Goal: Transaction & Acquisition: Purchase product/service

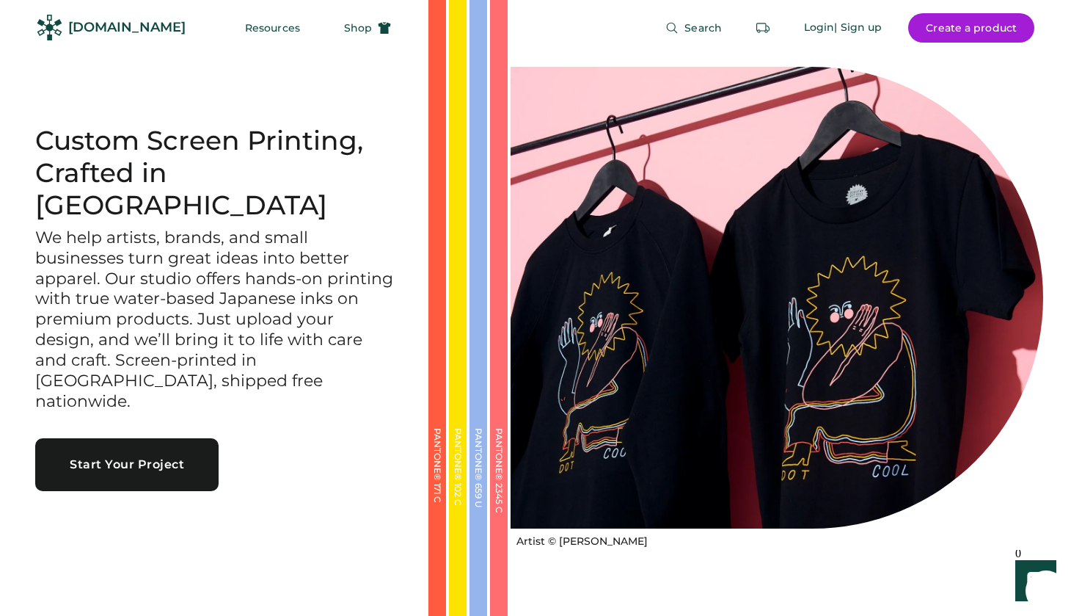
click at [651, 15] on div "Search Login | Sign up Create a product" at bounding box center [722, 27] width 626 height 55
click at [724, 13] on button "Search" at bounding box center [694, 27] width 92 height 29
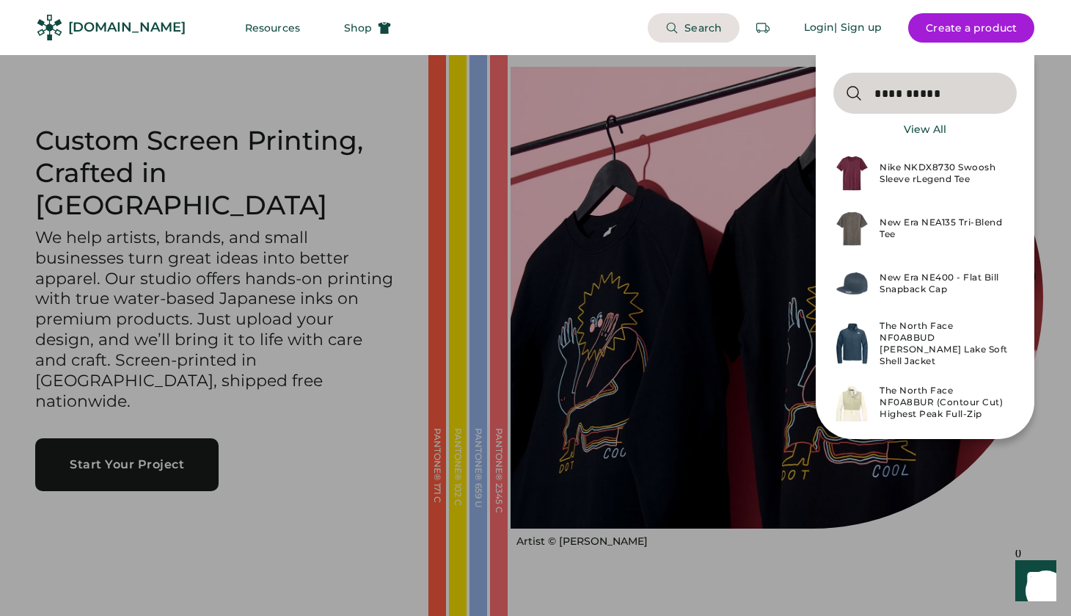
type input "**********"
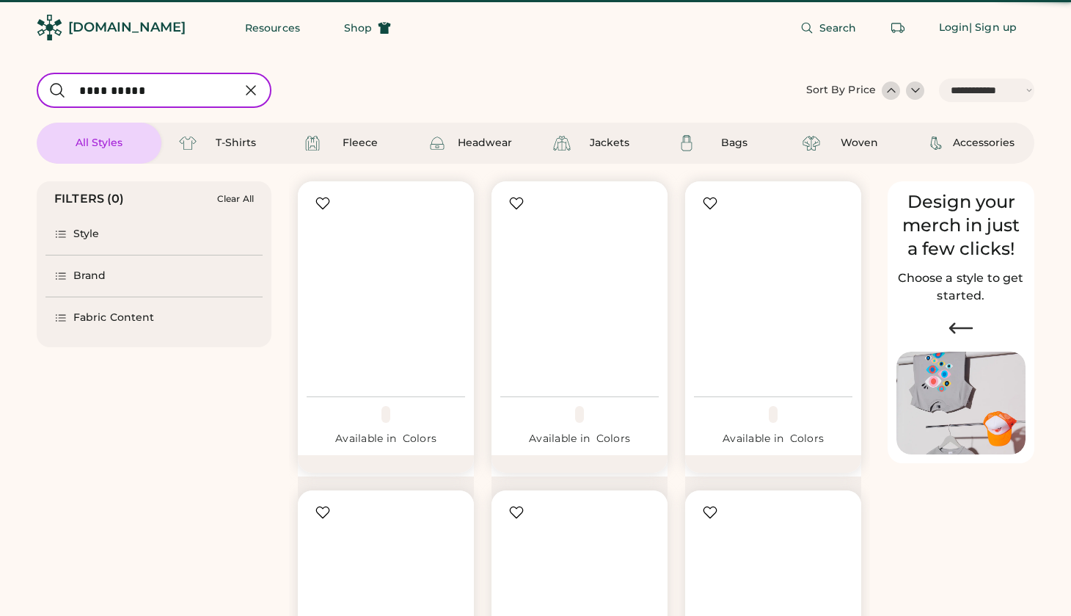
select select "*****"
select select "*"
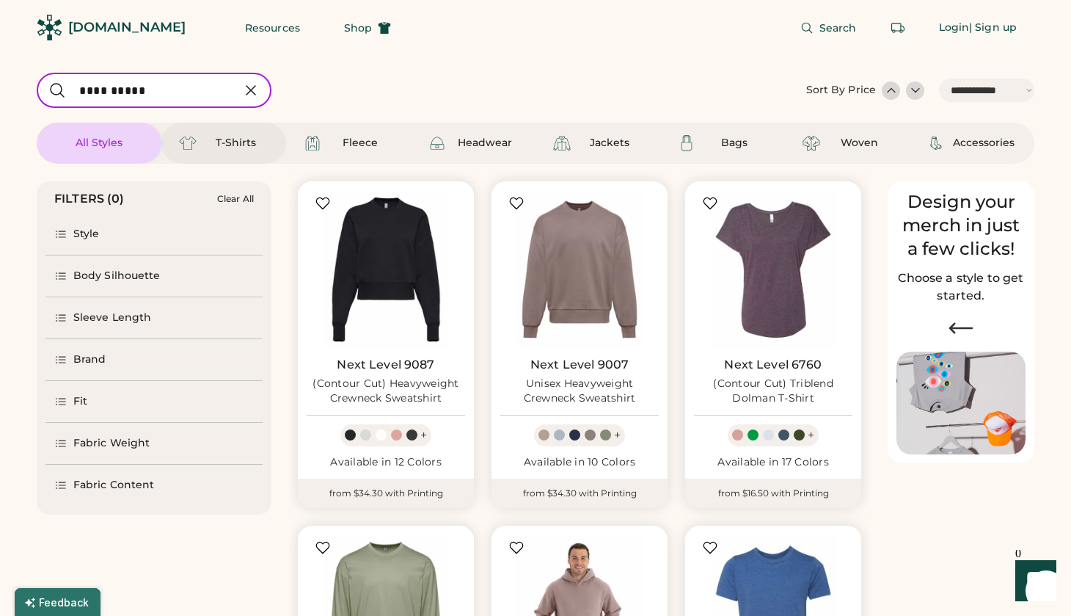
click at [247, 135] on div "T-Shirts" at bounding box center [224, 143] width 90 height 18
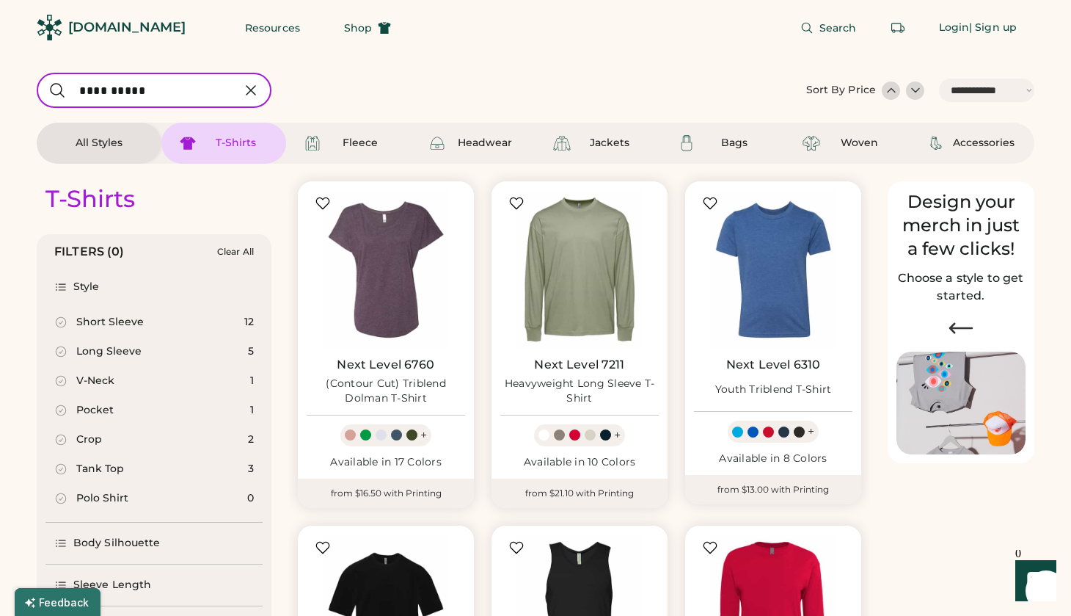
scroll to position [212, 0]
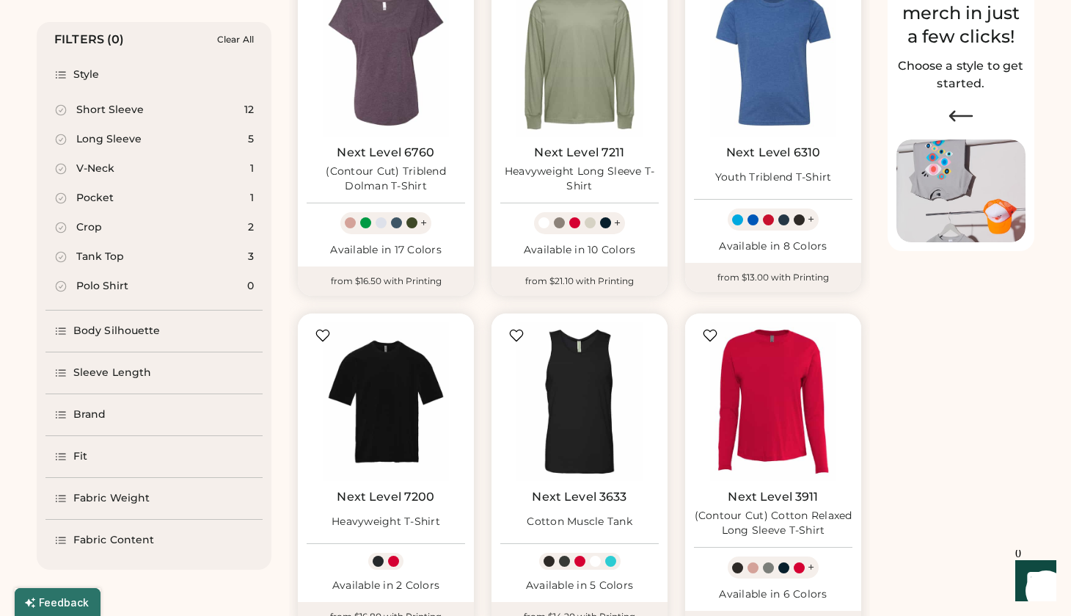
select select "*****"
select select "*"
click at [61, 416] on icon at bounding box center [60, 414] width 13 height 13
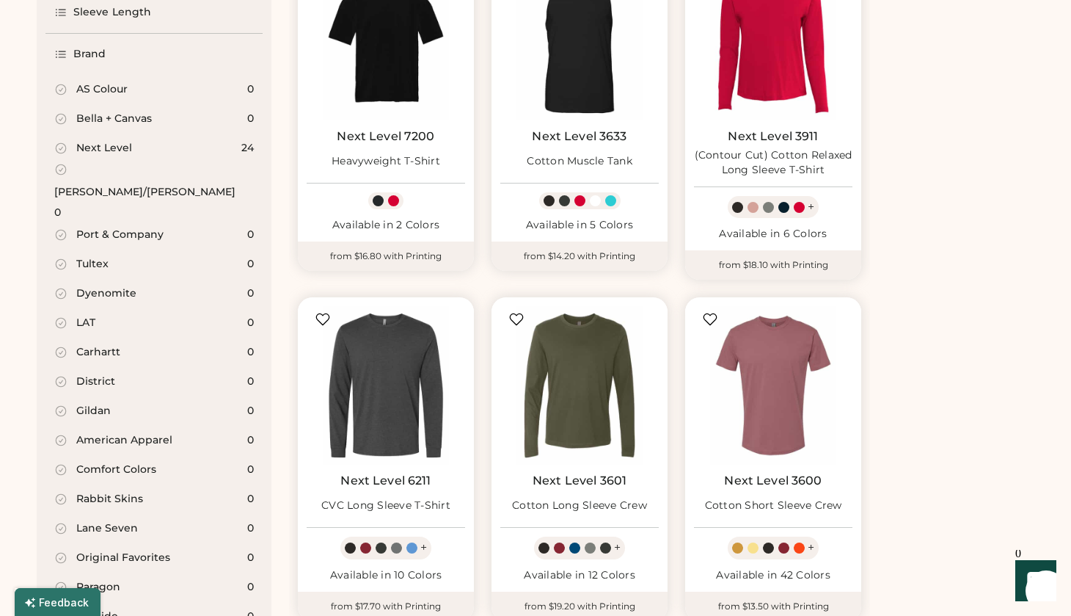
scroll to position [564, 0]
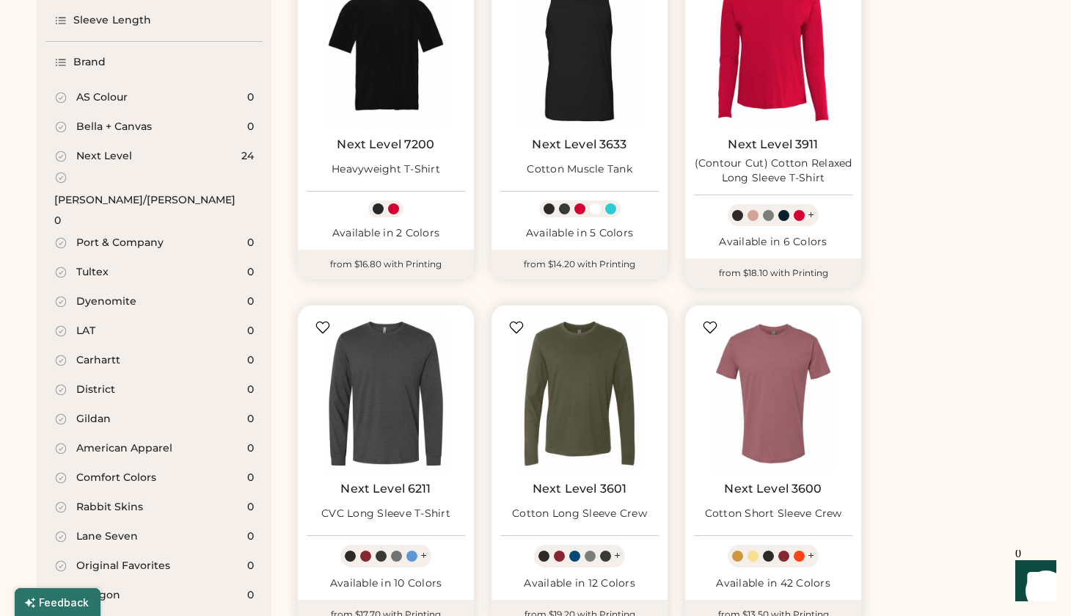
click at [103, 156] on div "Next Level" at bounding box center [104, 156] width 56 height 15
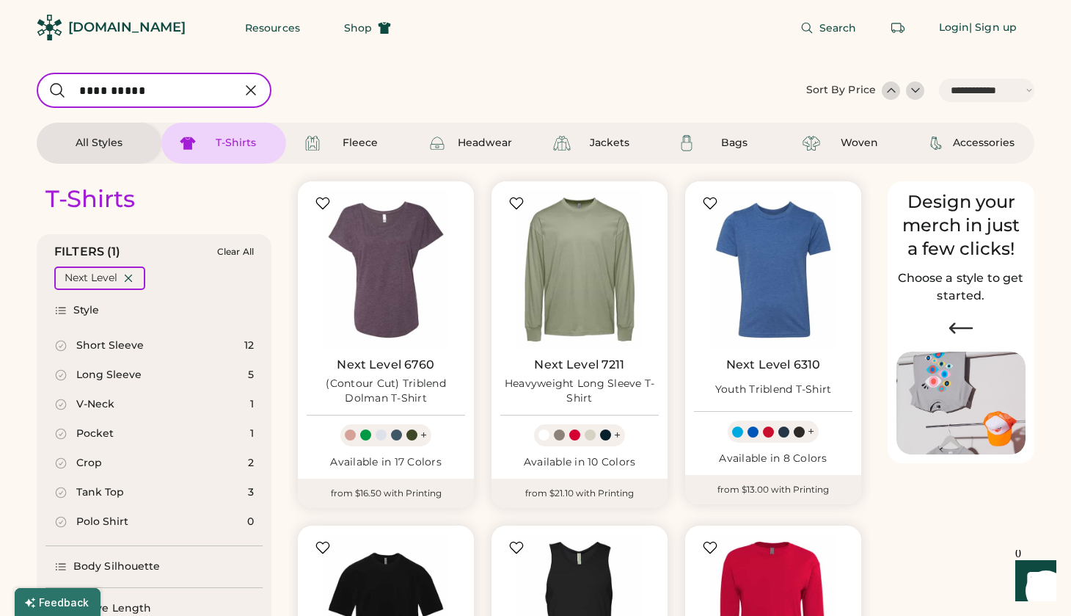
click at [258, 94] on icon at bounding box center [251, 90] width 18 height 18
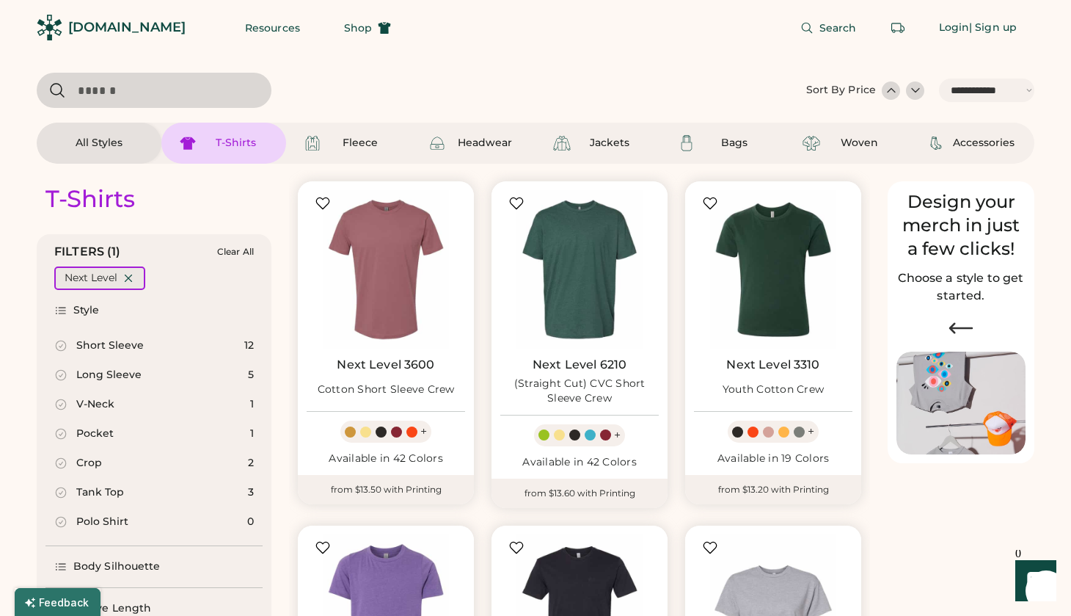
click at [134, 275] on icon at bounding box center [128, 278] width 13 height 13
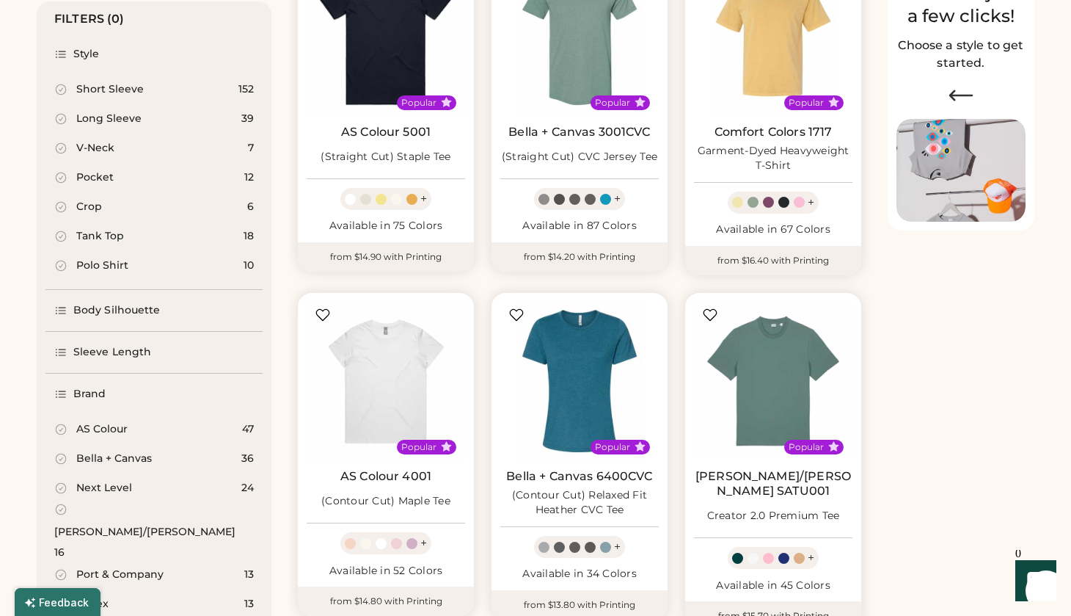
scroll to position [305, 0]
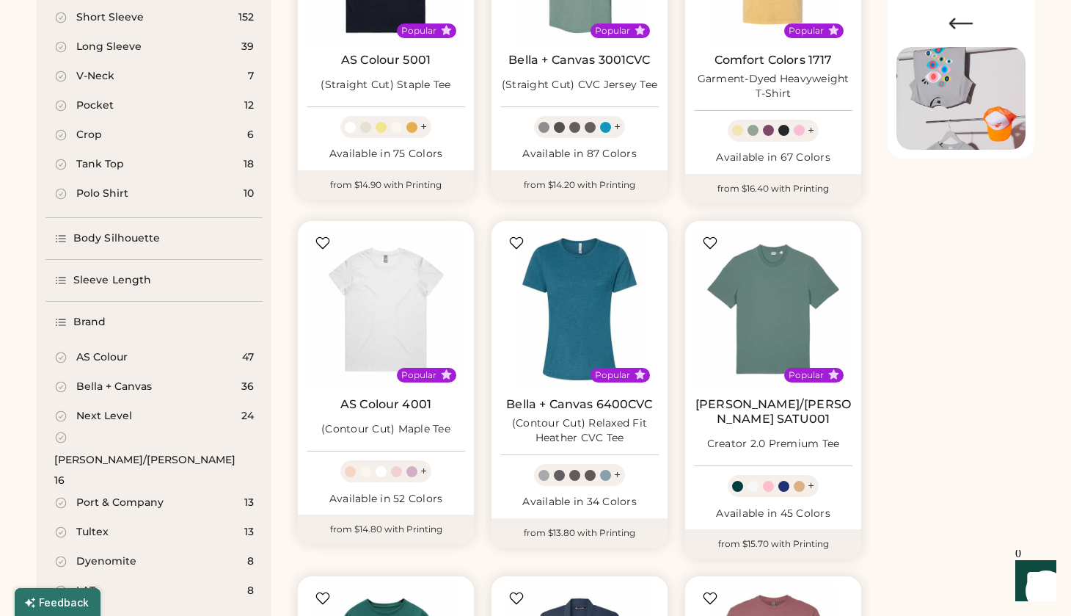
click at [178, 353] on div "AS Colour 47" at bounding box center [153, 357] width 217 height 29
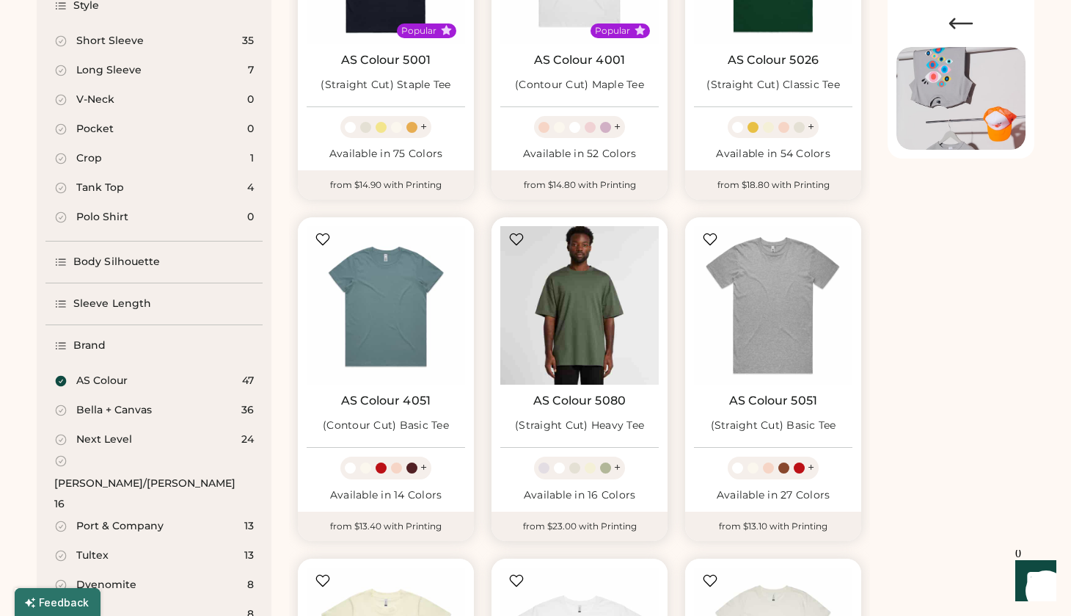
click at [554, 316] on img at bounding box center [579, 305] width 159 height 159
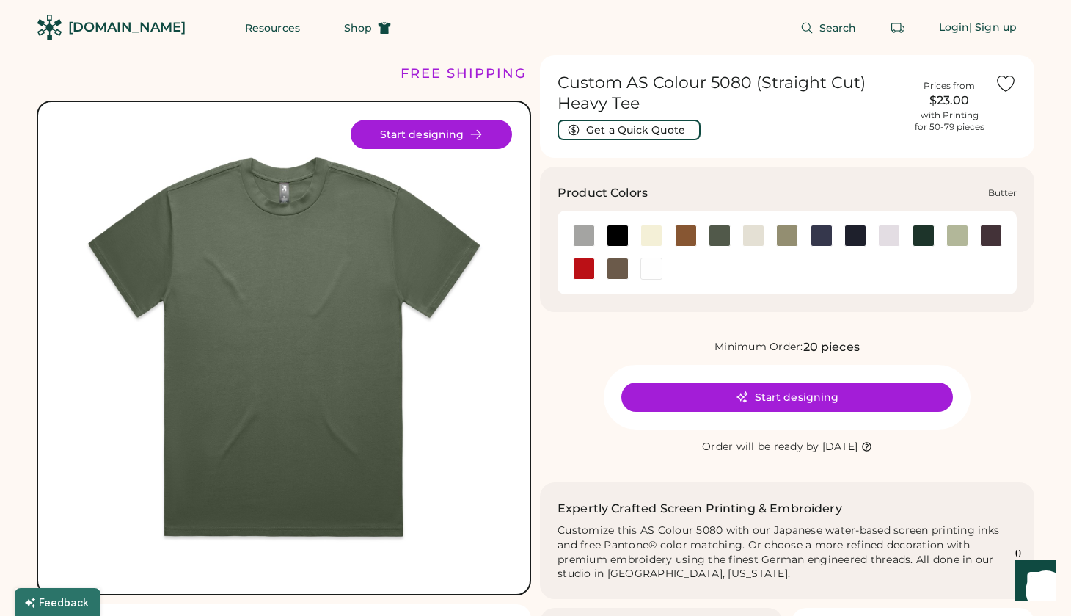
click at [657, 235] on div at bounding box center [652, 236] width 22 height 22
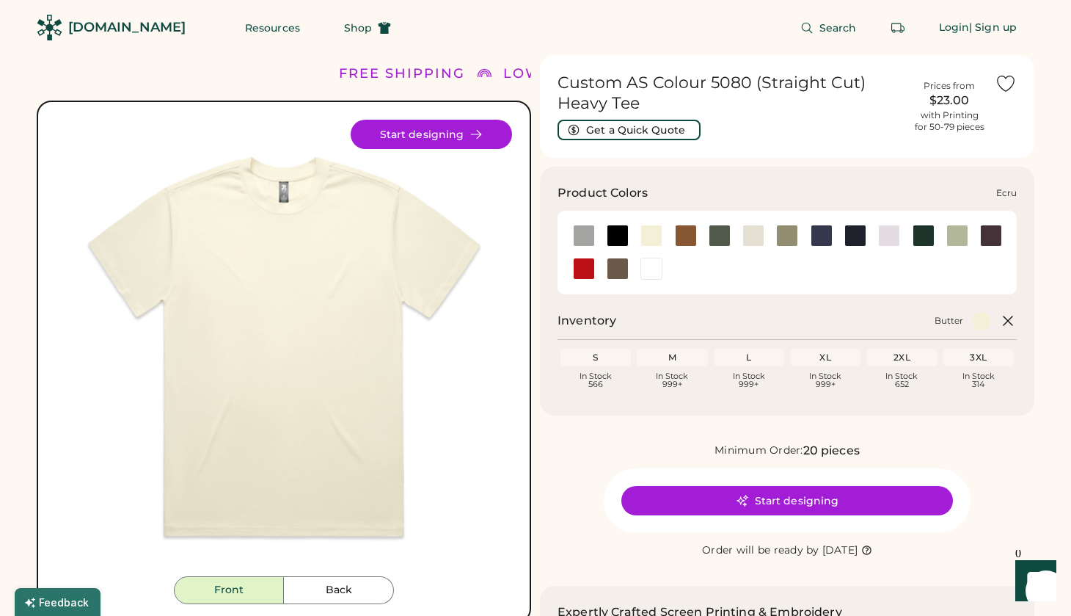
click at [755, 241] on div at bounding box center [754, 236] width 22 height 22
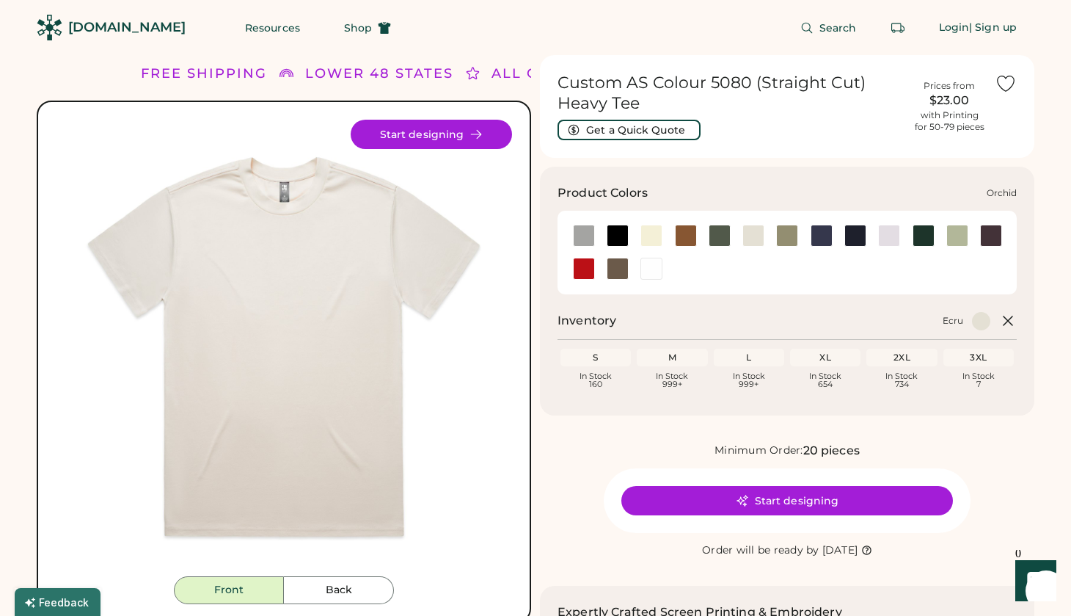
click at [896, 232] on div at bounding box center [889, 236] width 22 height 22
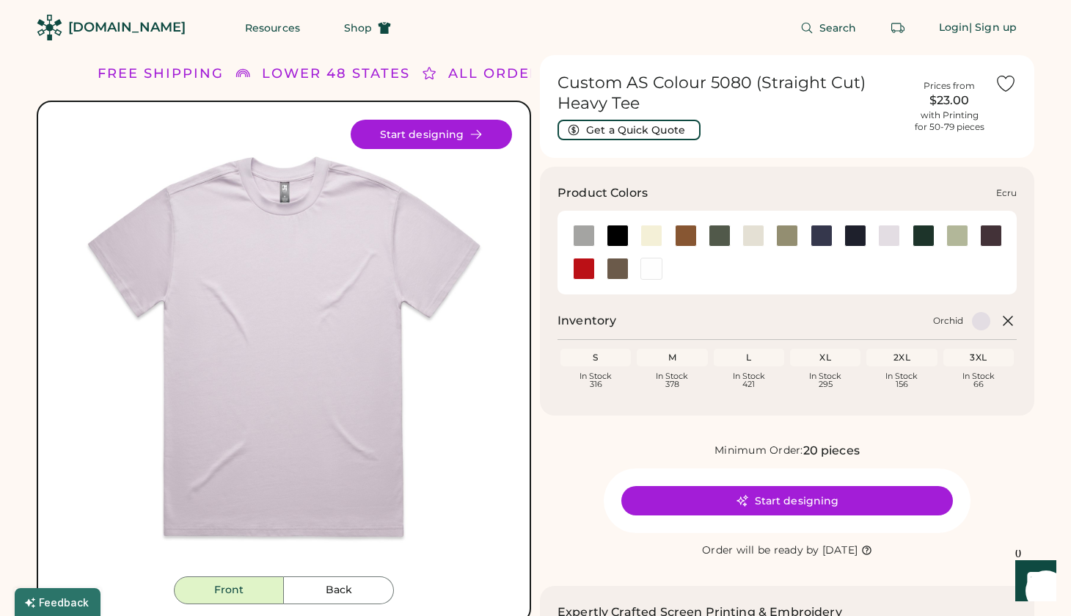
click at [757, 227] on div at bounding box center [754, 236] width 22 height 22
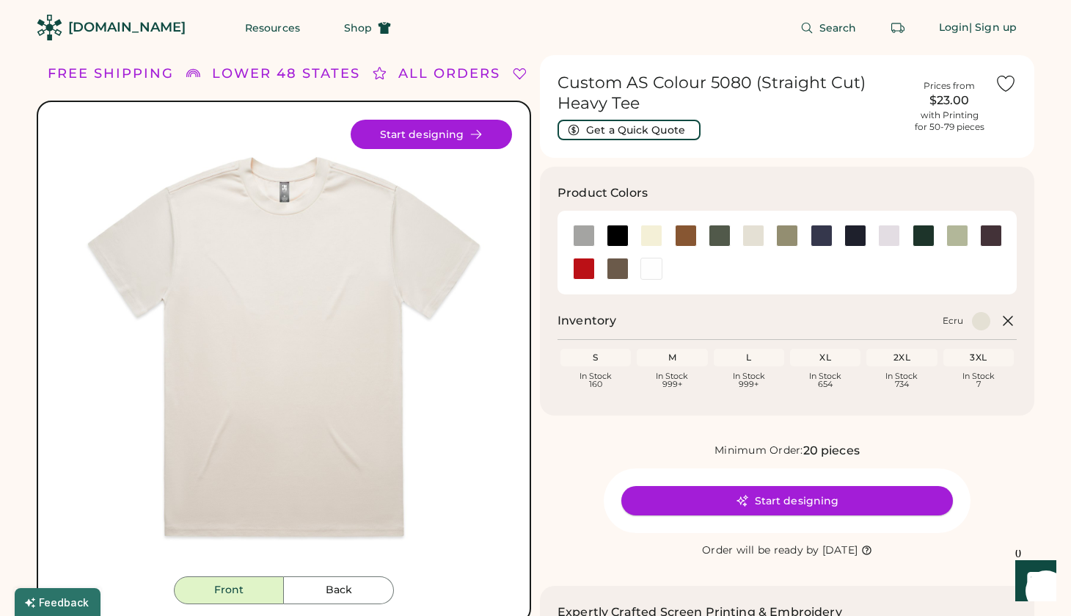
click at [669, 503] on button "Start designing" at bounding box center [788, 500] width 332 height 29
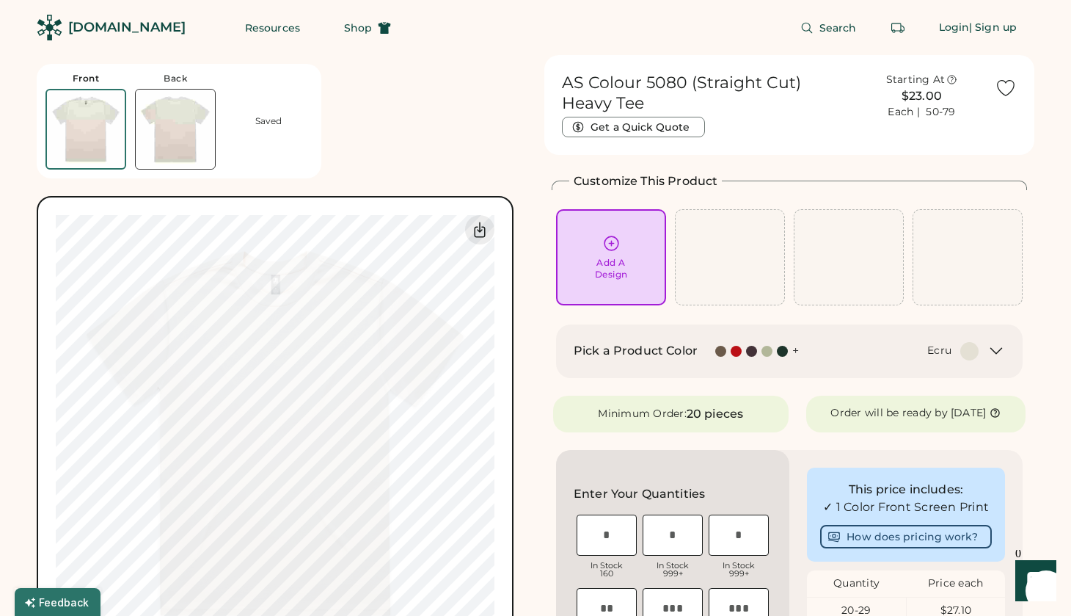
click at [172, 134] on img at bounding box center [175, 129] width 79 height 79
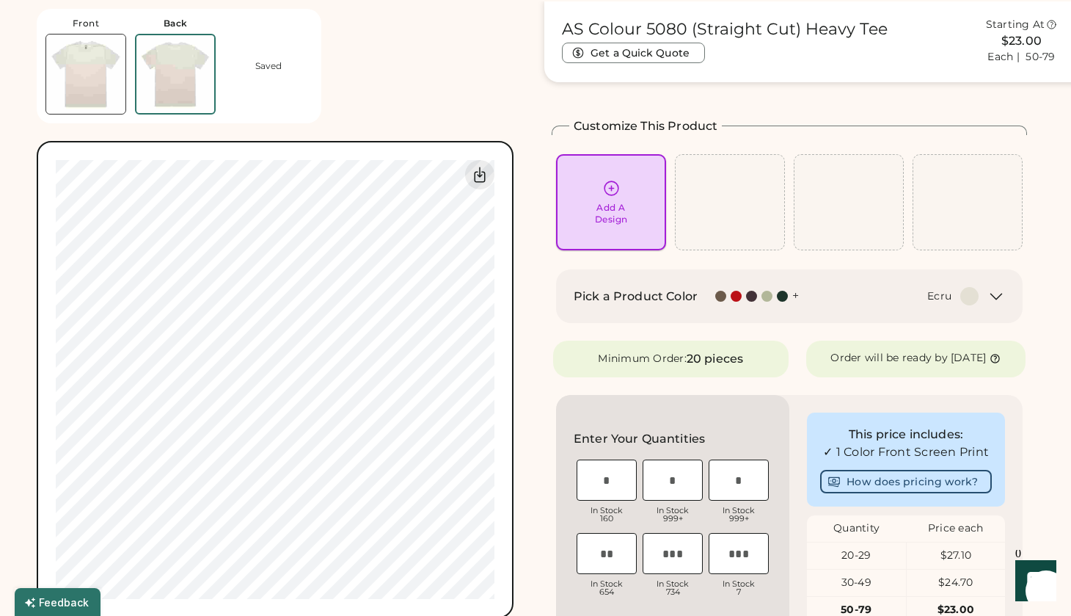
scroll to position [55, 0]
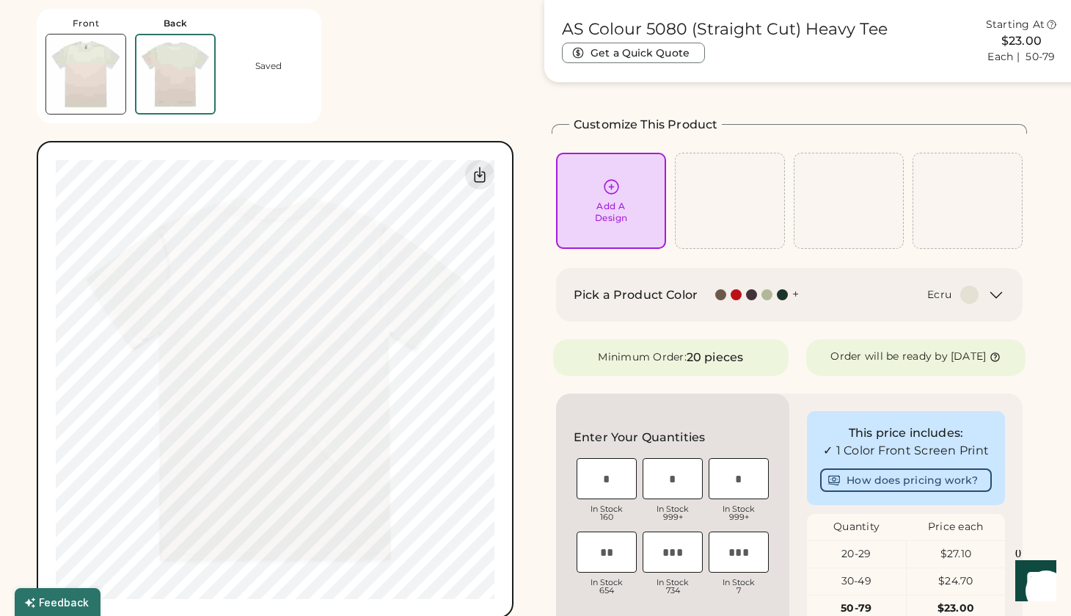
click at [605, 199] on div "Add A Design" at bounding box center [612, 201] width 90 height 46
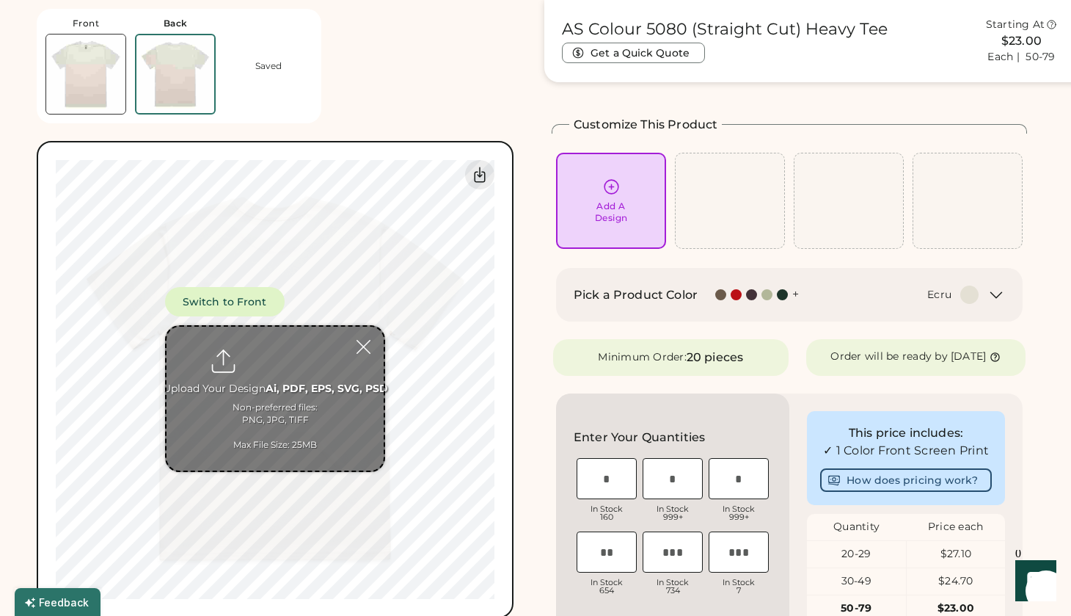
click at [268, 416] on input "file" at bounding box center [275, 399] width 217 height 144
type input "**********"
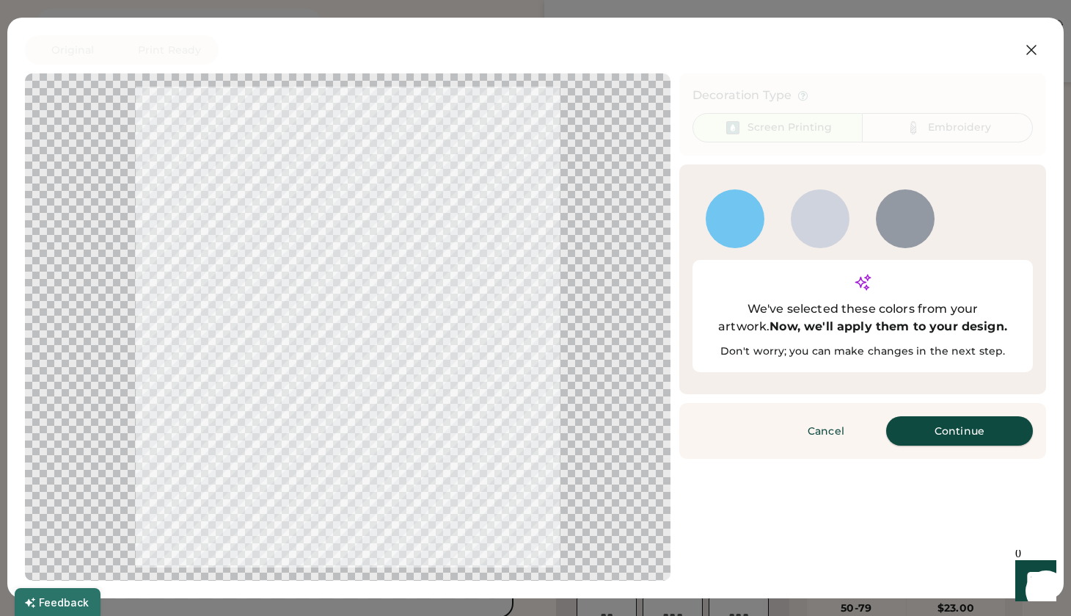
click at [963, 416] on button "Continue" at bounding box center [959, 430] width 147 height 29
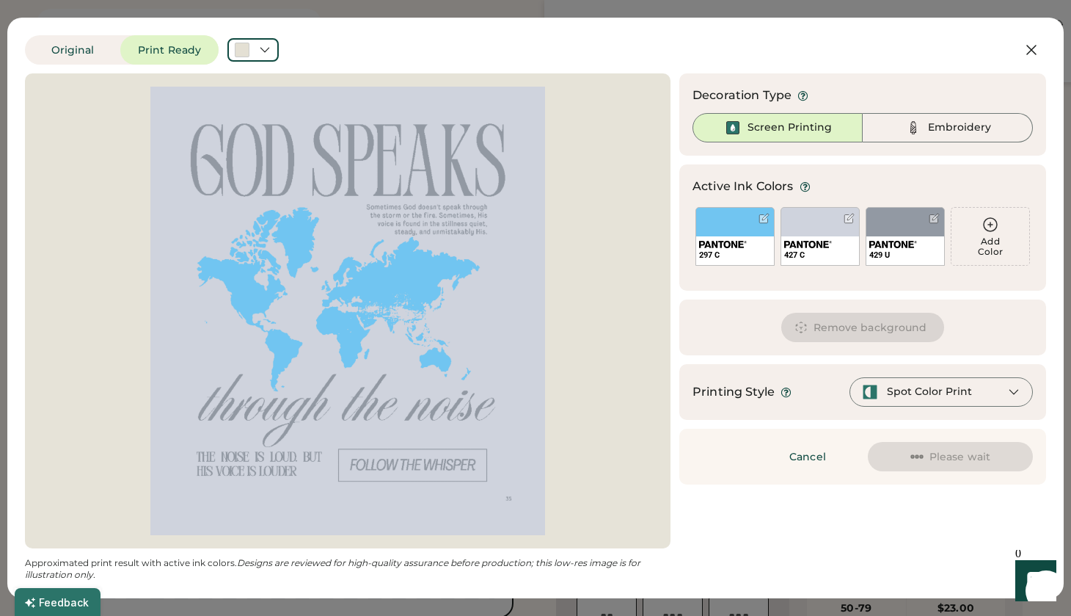
click at [420, 278] on div at bounding box center [347, 311] width 619 height 448
click at [988, 226] on icon at bounding box center [991, 225] width 18 height 18
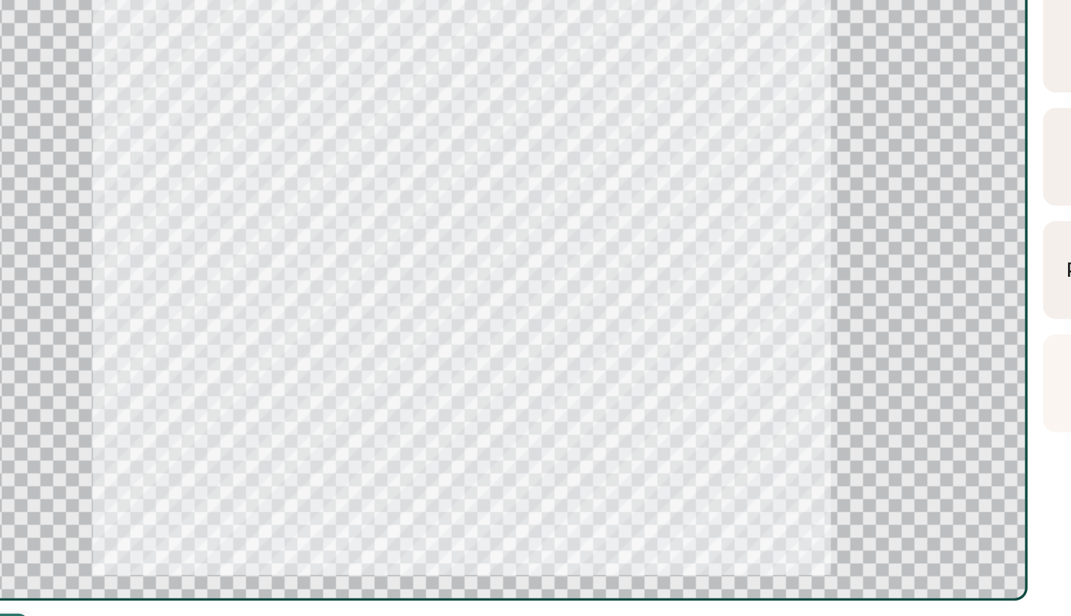
scroll to position [83, 0]
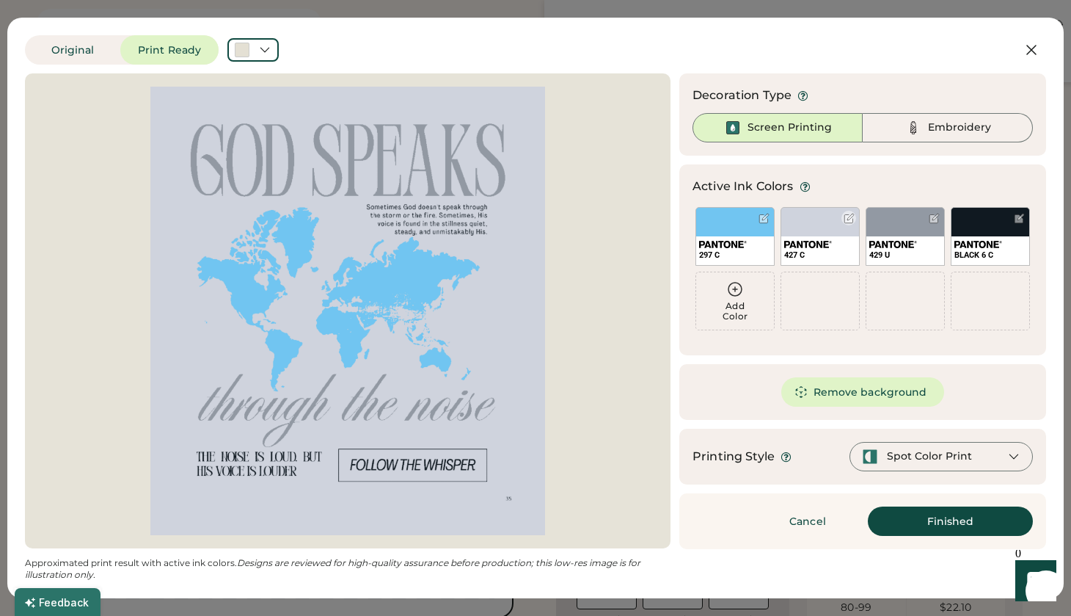
click at [834, 255] on div "427 C" at bounding box center [820, 255] width 72 height 11
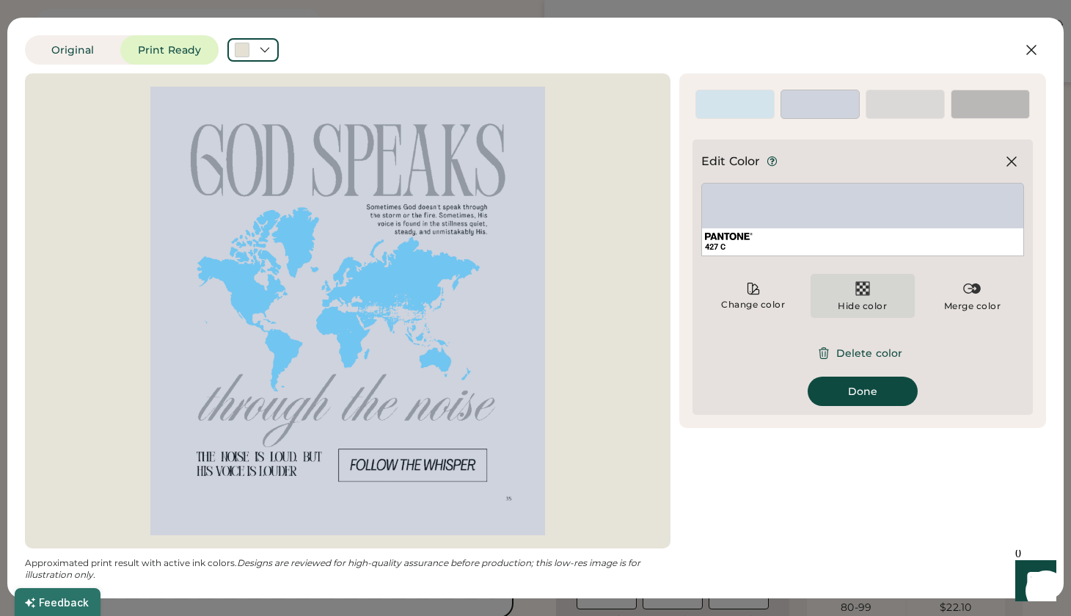
click at [854, 285] on img at bounding box center [863, 289] width 18 height 18
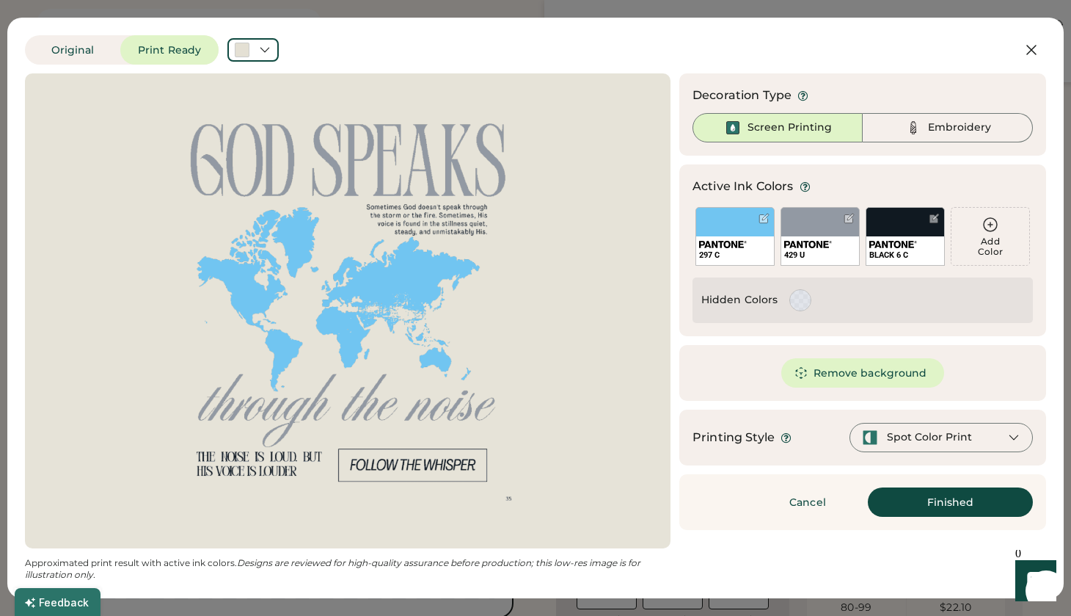
click at [876, 434] on img at bounding box center [870, 437] width 16 height 16
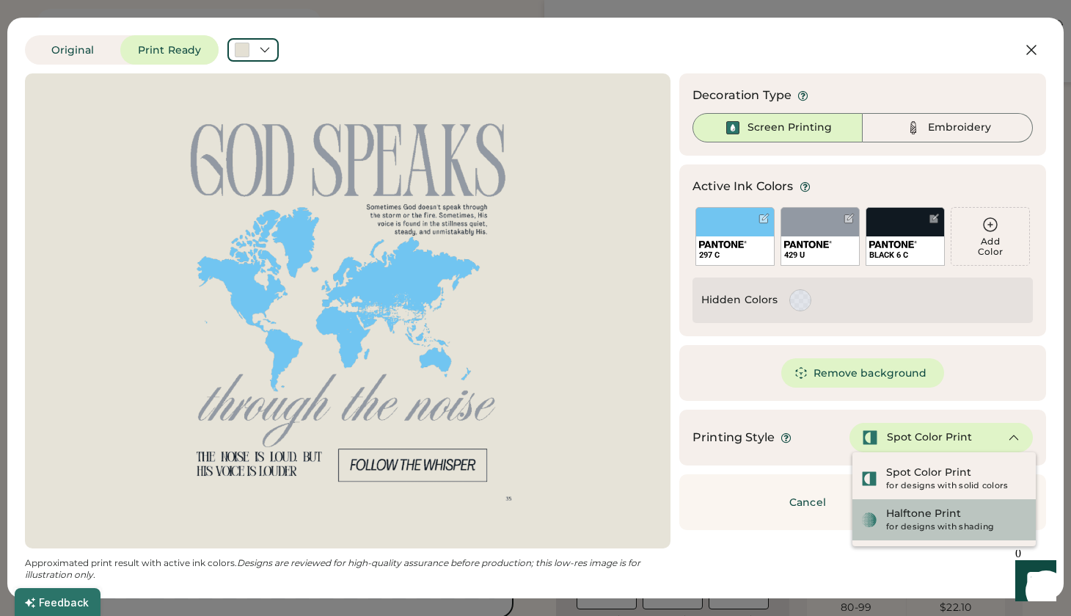
click at [885, 525] on div "Halftone Print for designs with shading" at bounding box center [945, 519] width 166 height 26
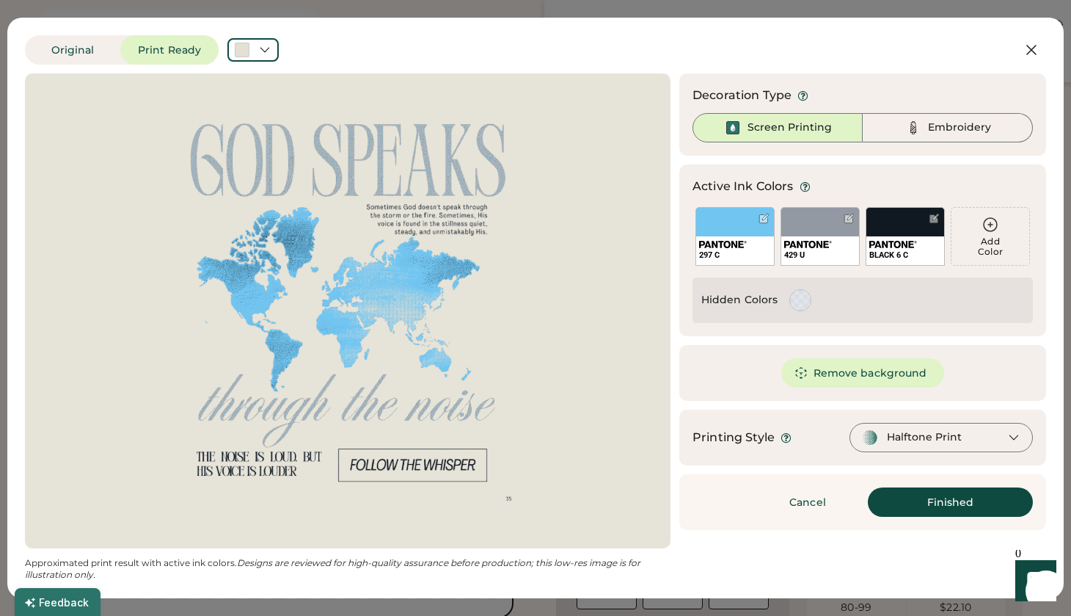
click at [869, 375] on button "Remove background" at bounding box center [864, 372] width 164 height 29
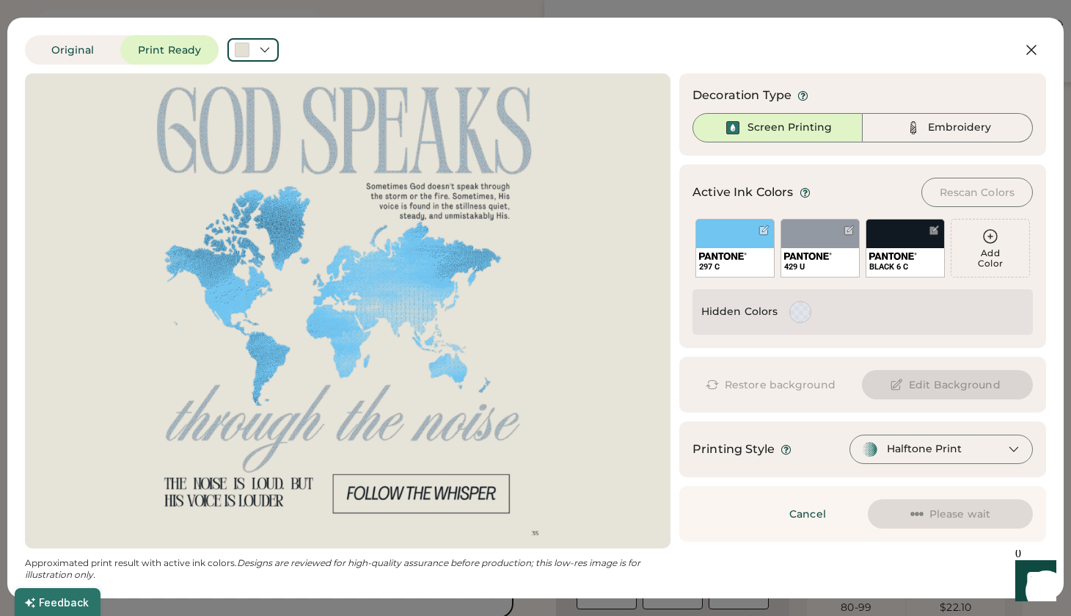
click at [988, 194] on button "Rescan Colors" at bounding box center [978, 192] width 112 height 29
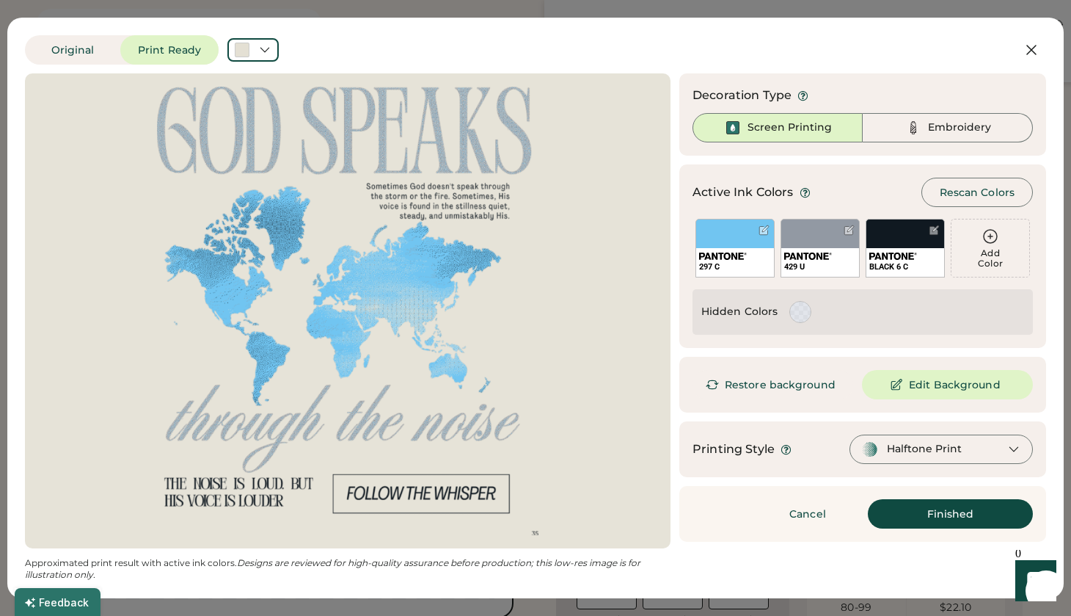
click at [901, 509] on button "Finished" at bounding box center [950, 513] width 165 height 29
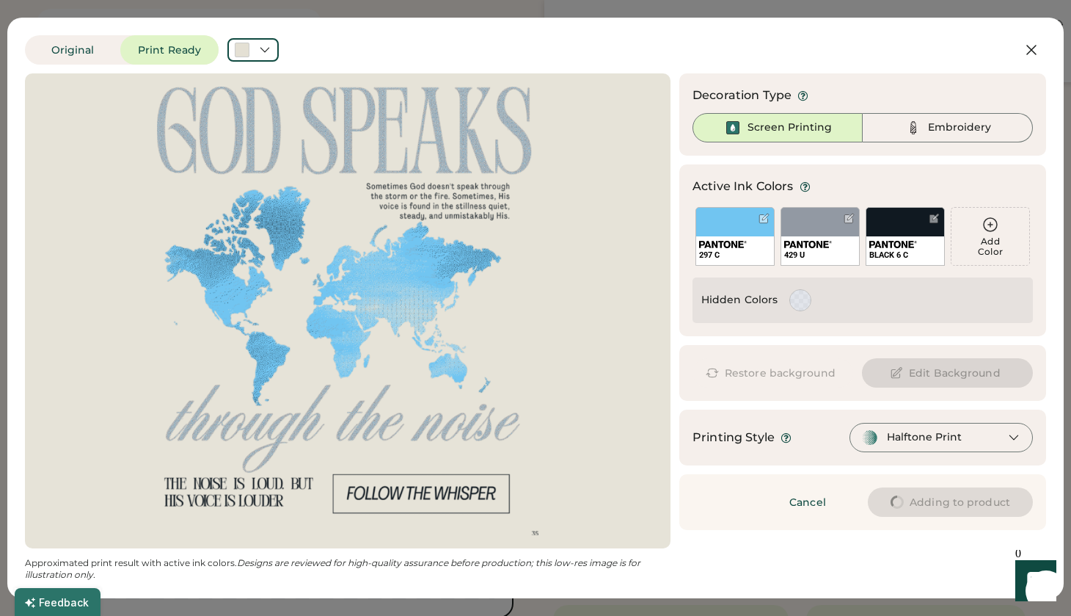
type input "****"
type input "*****"
type input "****"
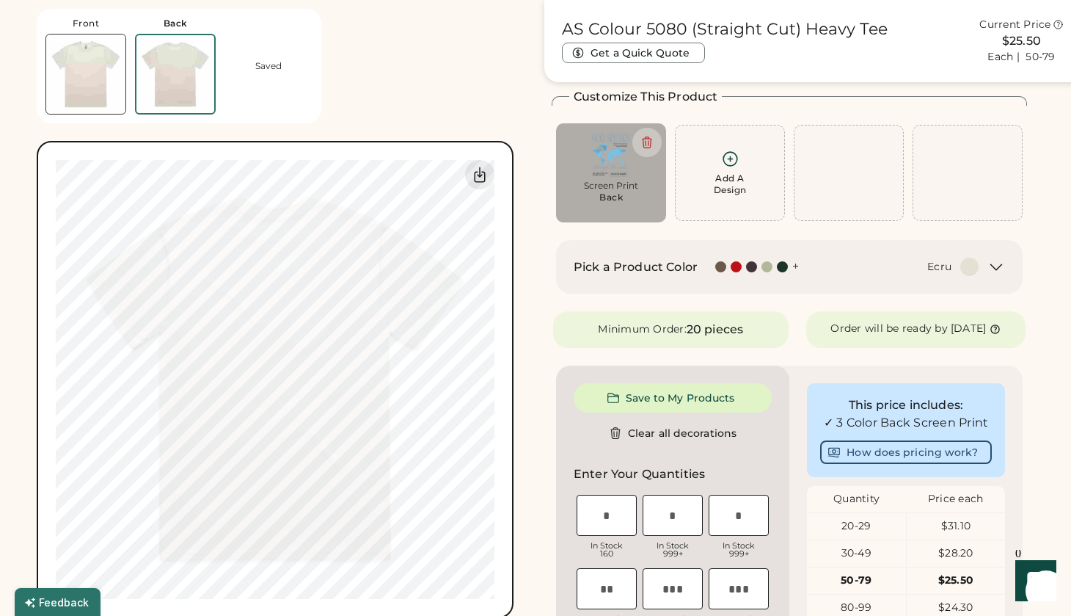
type input "****"
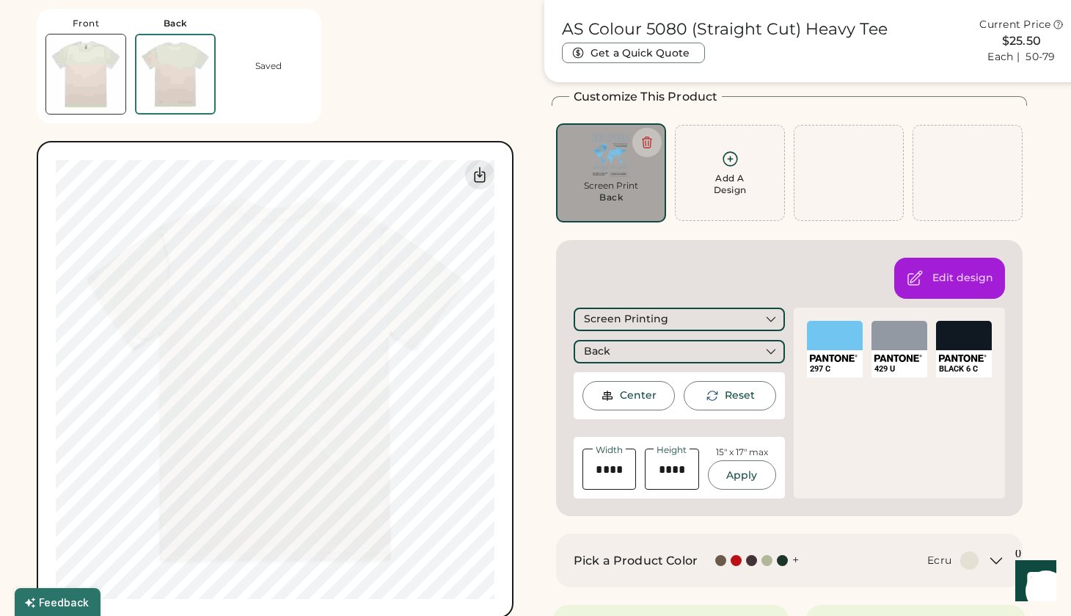
click at [606, 470] on input "input" at bounding box center [610, 468] width 54 height 41
drag, startPoint x: 627, startPoint y: 469, endPoint x: 586, endPoint y: 468, distance: 41.1
click at [586, 468] on input "input" at bounding box center [610, 468] width 54 height 41
type input "*****"
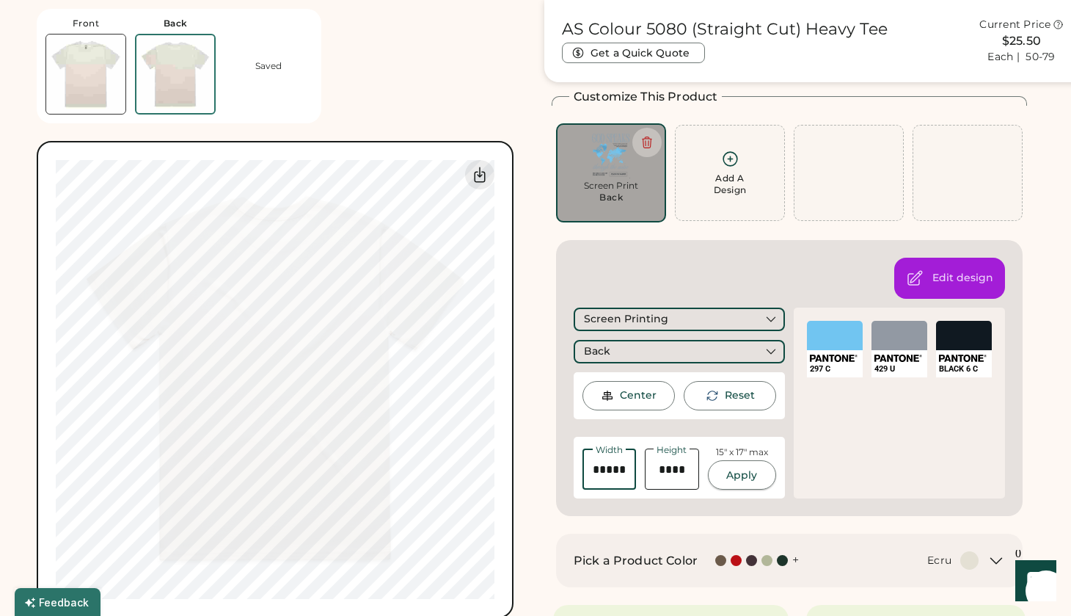
click at [734, 473] on button "Apply" at bounding box center [742, 474] width 68 height 29
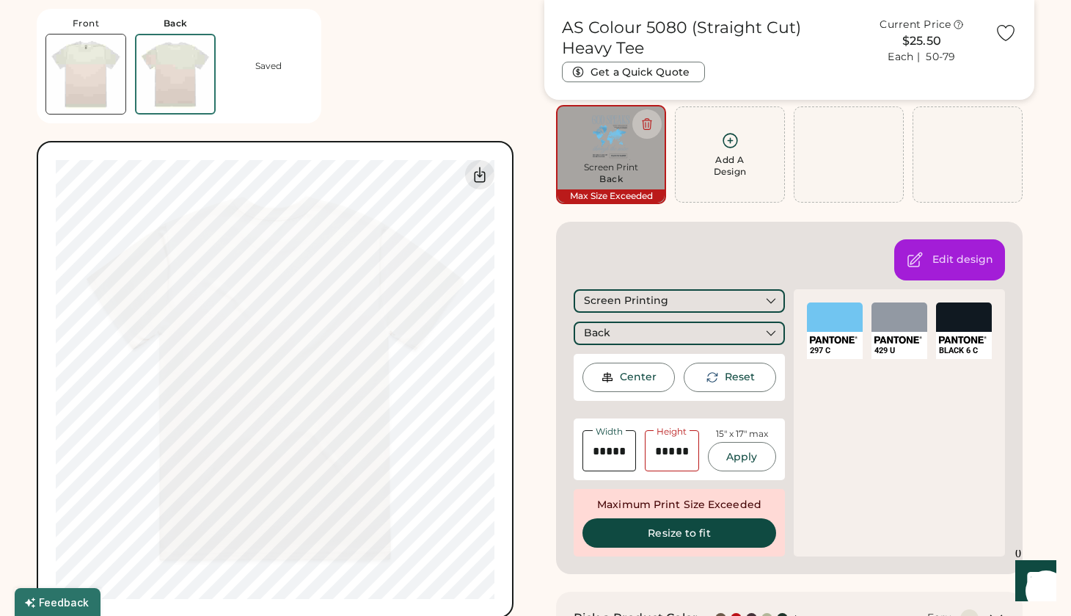
scroll to position [170, 0]
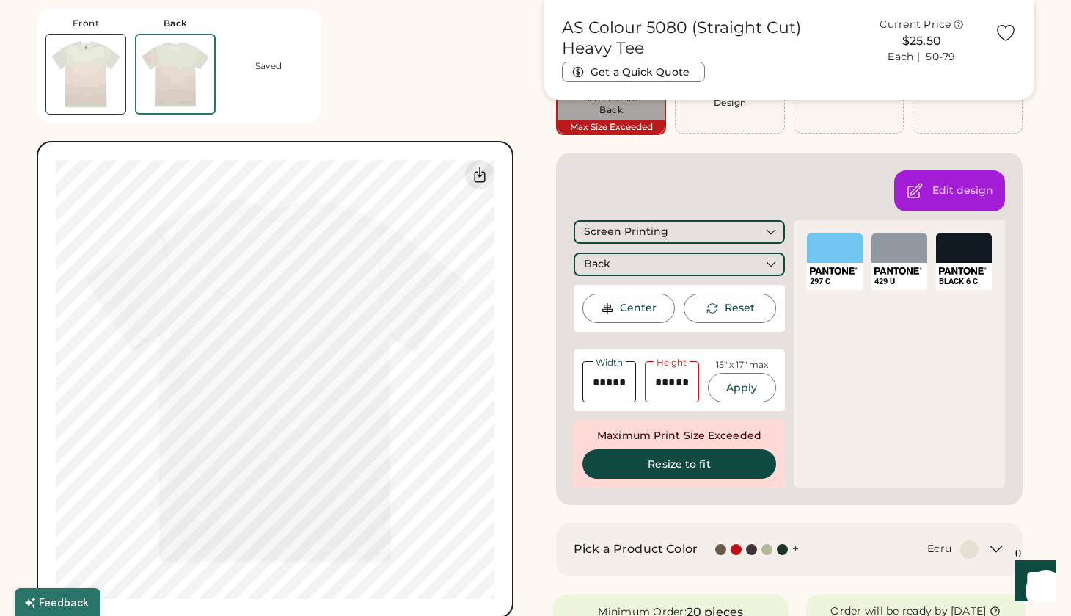
click at [663, 384] on input "input" at bounding box center [672, 381] width 54 height 41
click at [674, 384] on input "input" at bounding box center [672, 381] width 54 height 41
click at [677, 383] on input "input" at bounding box center [672, 381] width 54 height 41
type input "*****"
click at [729, 393] on button "Apply" at bounding box center [742, 387] width 68 height 29
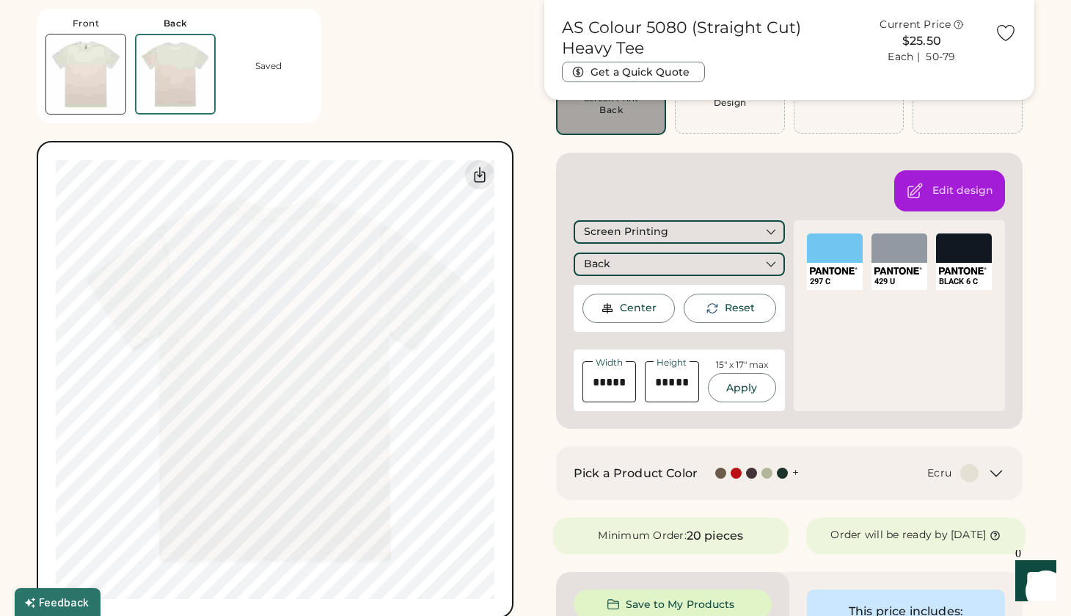
click at [819, 387] on div "297 C SELECT A COLOR 429 U SELECT A COLOR BLACK 6 C" at bounding box center [899, 315] width 211 height 191
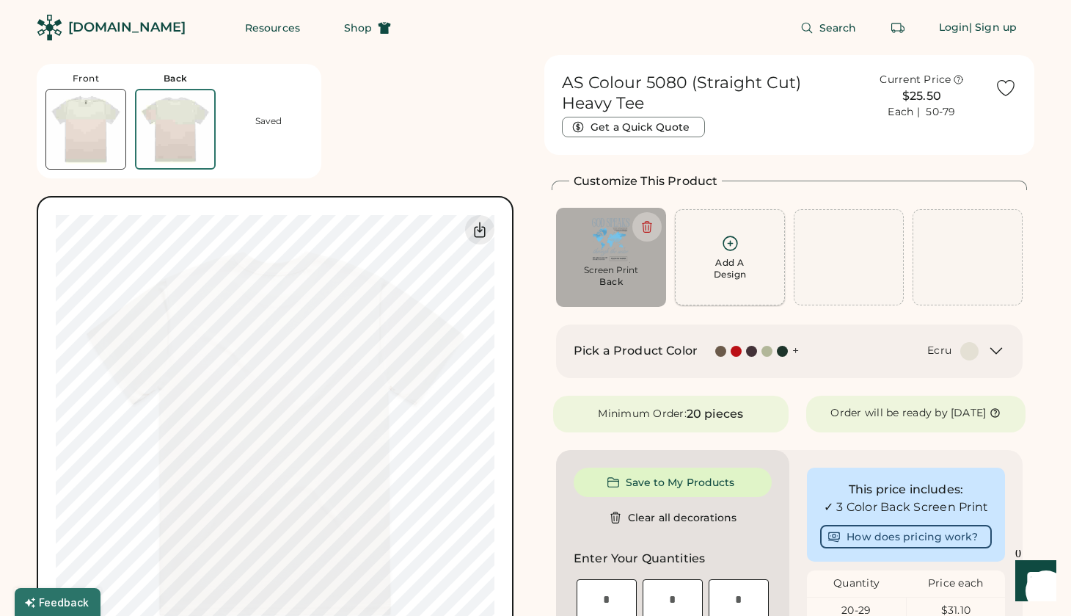
scroll to position [0, 0]
click at [983, 346] on div "Pick a Product Color + Ecru" at bounding box center [789, 351] width 431 height 18
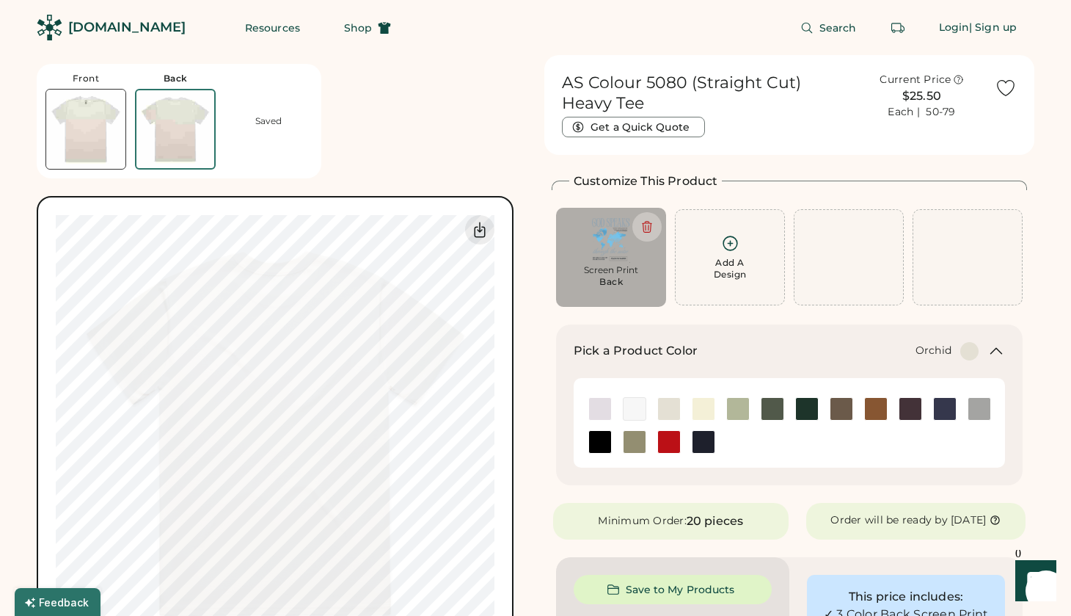
click at [603, 404] on img at bounding box center [600, 409] width 22 height 22
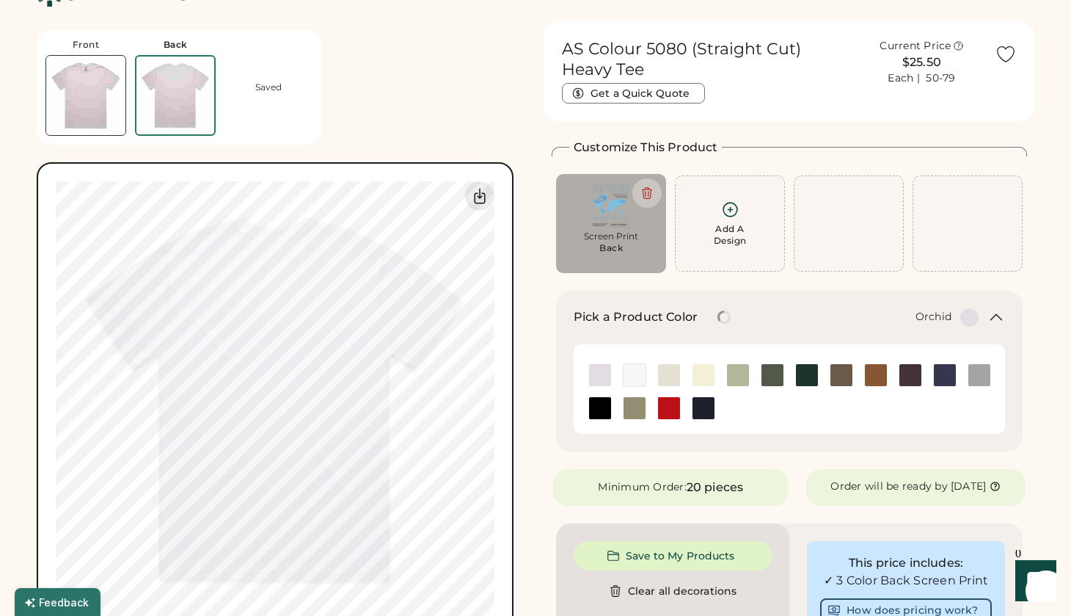
scroll to position [41, 0]
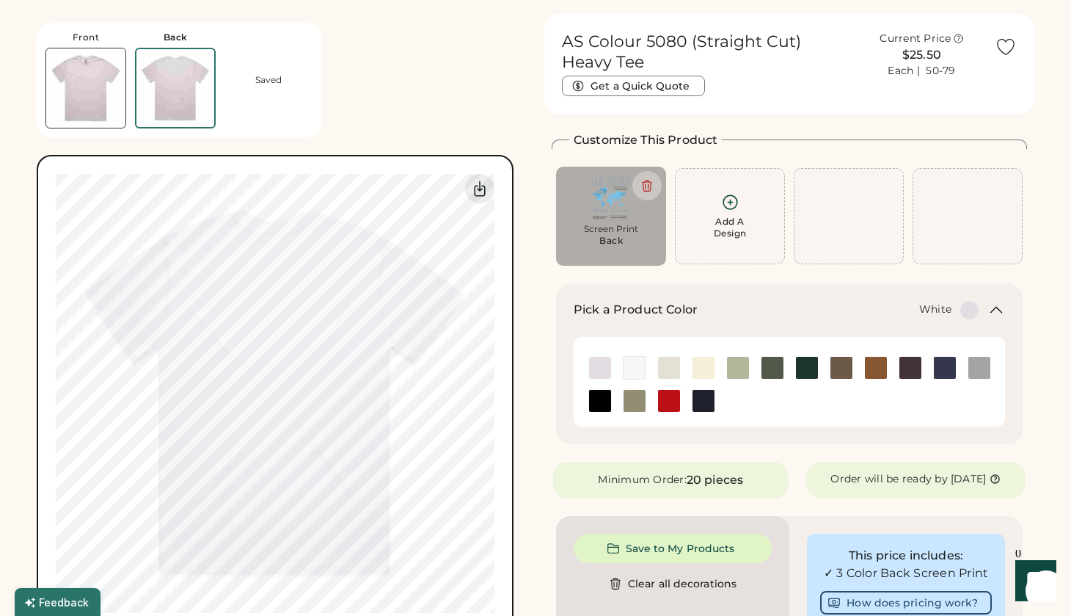
click at [638, 365] on img at bounding box center [635, 368] width 22 height 22
click at [704, 363] on img at bounding box center [704, 368] width 22 height 22
click at [983, 368] on img at bounding box center [980, 368] width 22 height 22
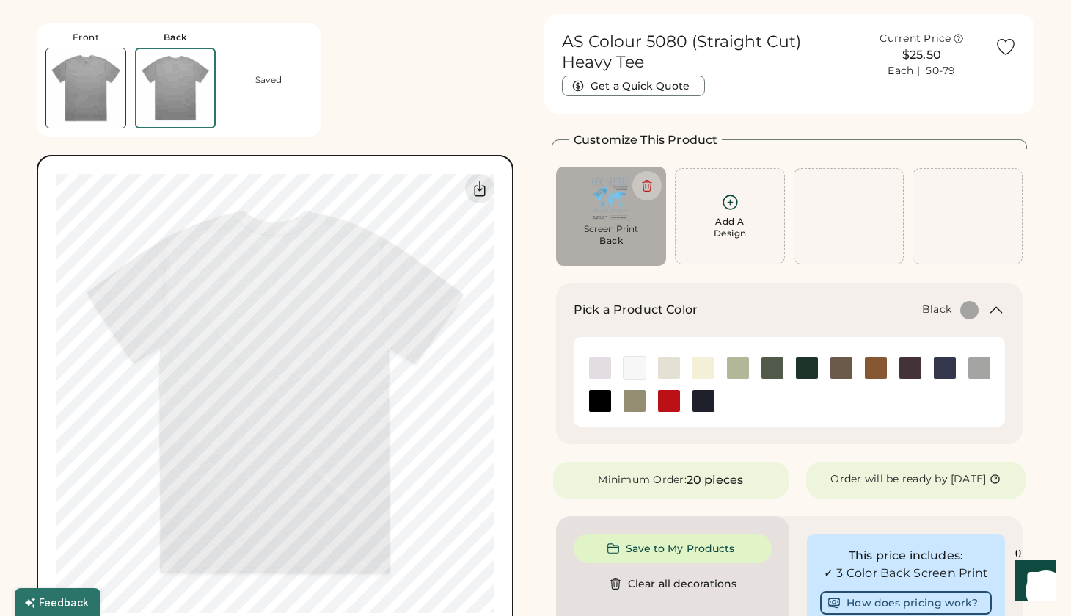
click at [597, 396] on img at bounding box center [600, 401] width 22 height 22
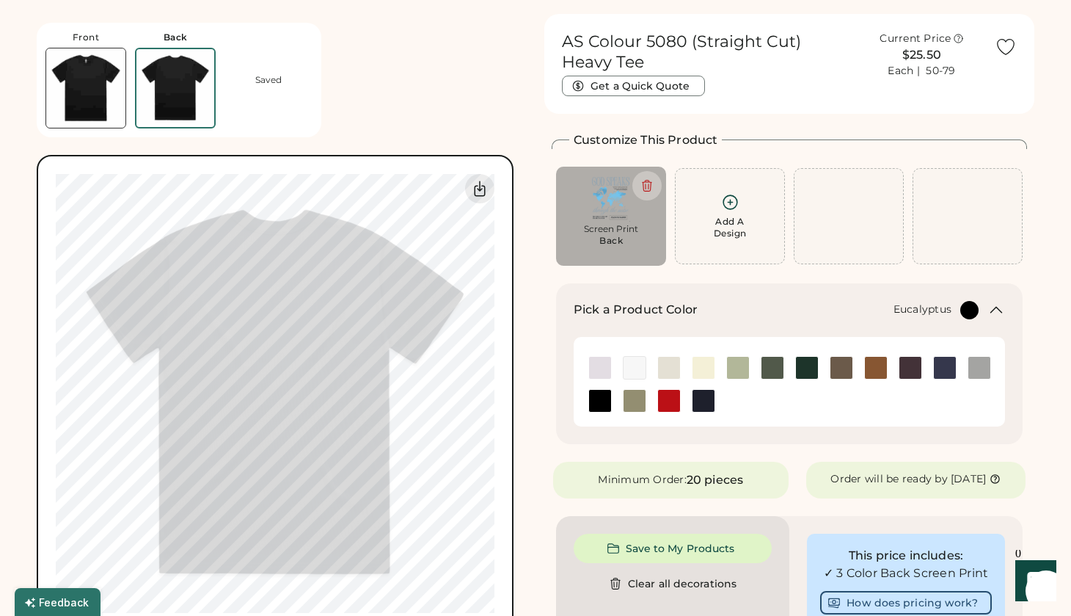
click at [623, 396] on div at bounding box center [634, 400] width 23 height 23
click at [630, 370] on img at bounding box center [635, 368] width 22 height 22
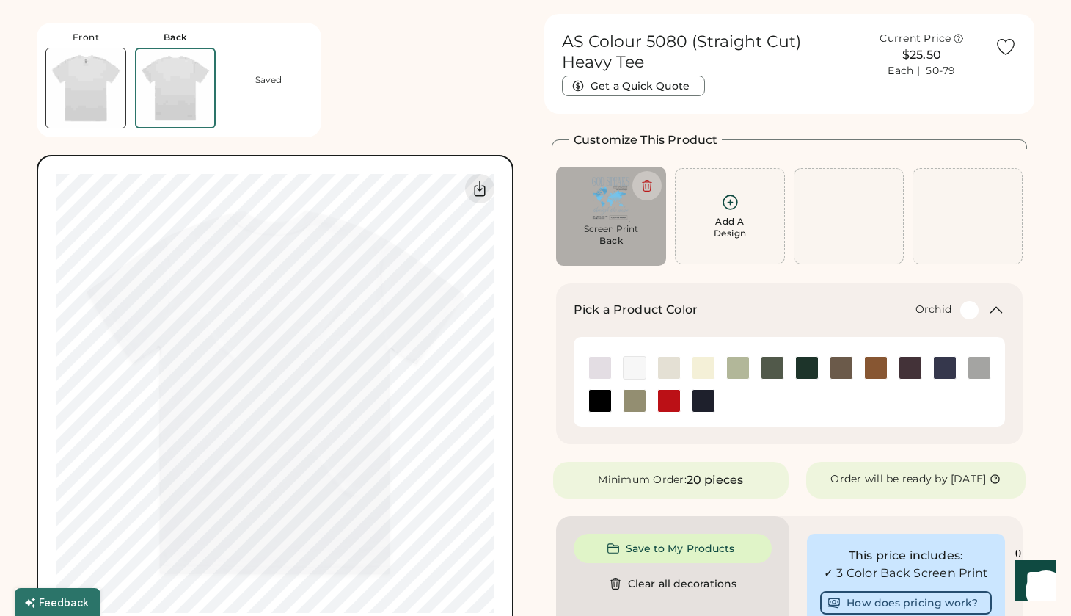
click at [593, 363] on img at bounding box center [600, 368] width 22 height 22
click at [641, 361] on img at bounding box center [635, 368] width 22 height 22
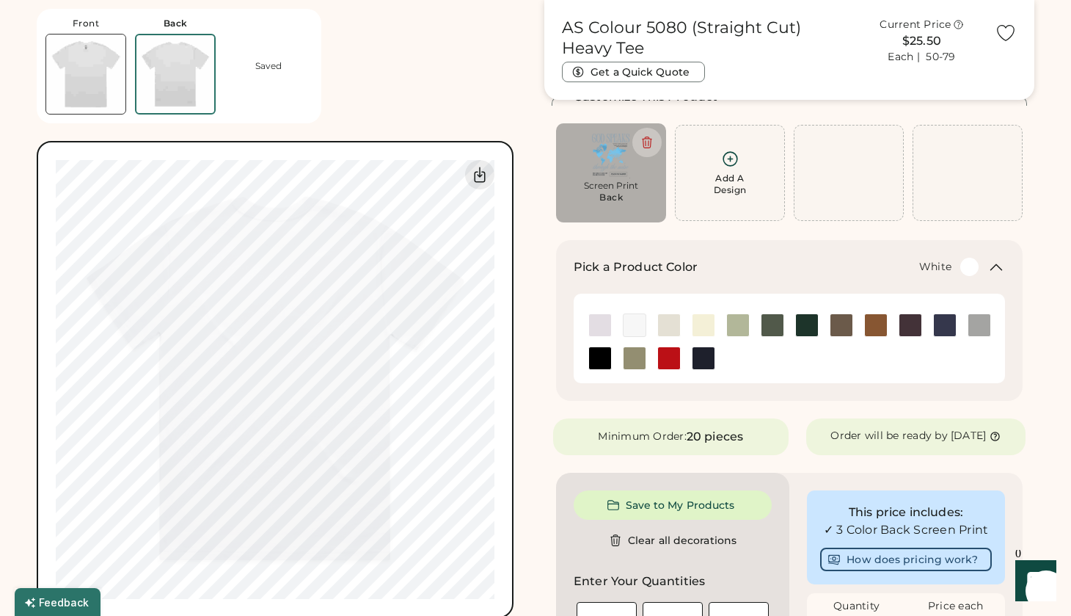
scroll to position [82, 0]
type input "*****"
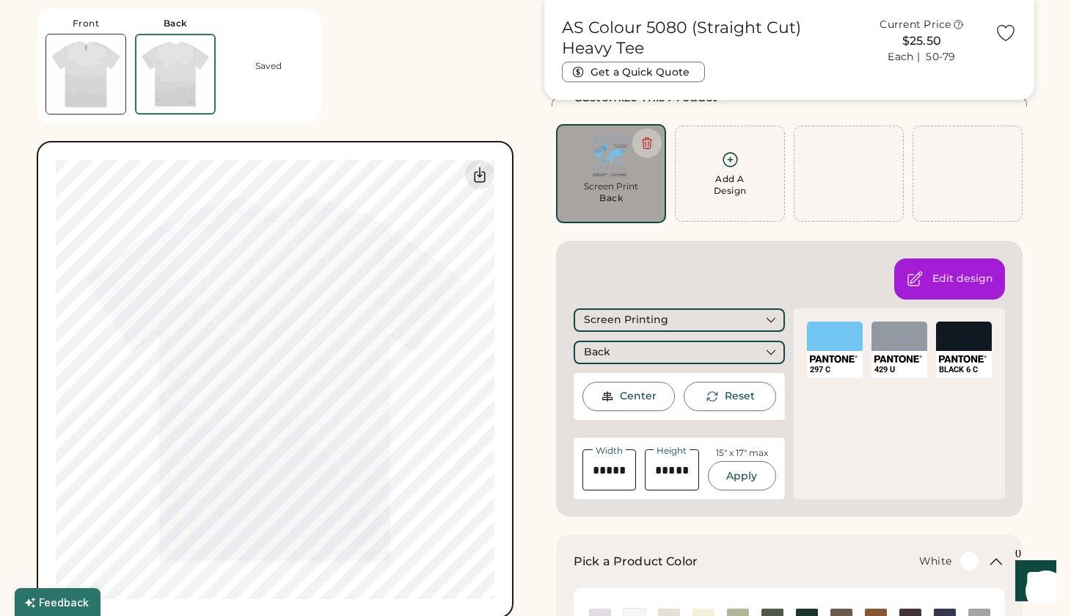
click at [476, 170] on icon at bounding box center [480, 175] width 18 height 18
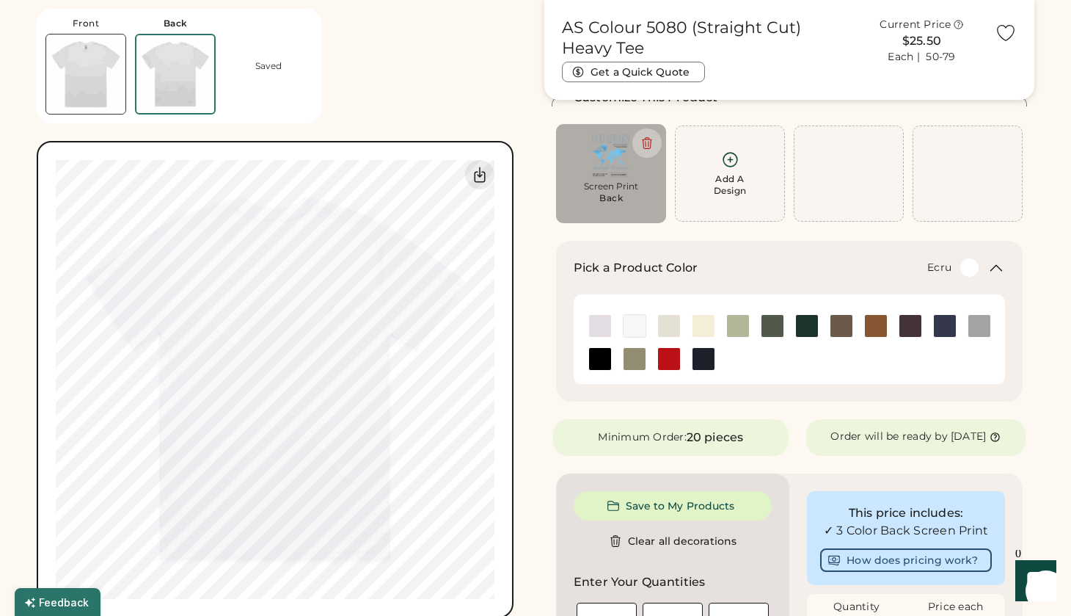
click at [667, 322] on img at bounding box center [669, 326] width 22 height 22
click at [630, 327] on img at bounding box center [635, 326] width 22 height 22
click at [660, 327] on img at bounding box center [669, 326] width 22 height 22
click at [685, 356] on div at bounding box center [669, 358] width 34 height 23
click at [706, 356] on img at bounding box center [704, 359] width 22 height 22
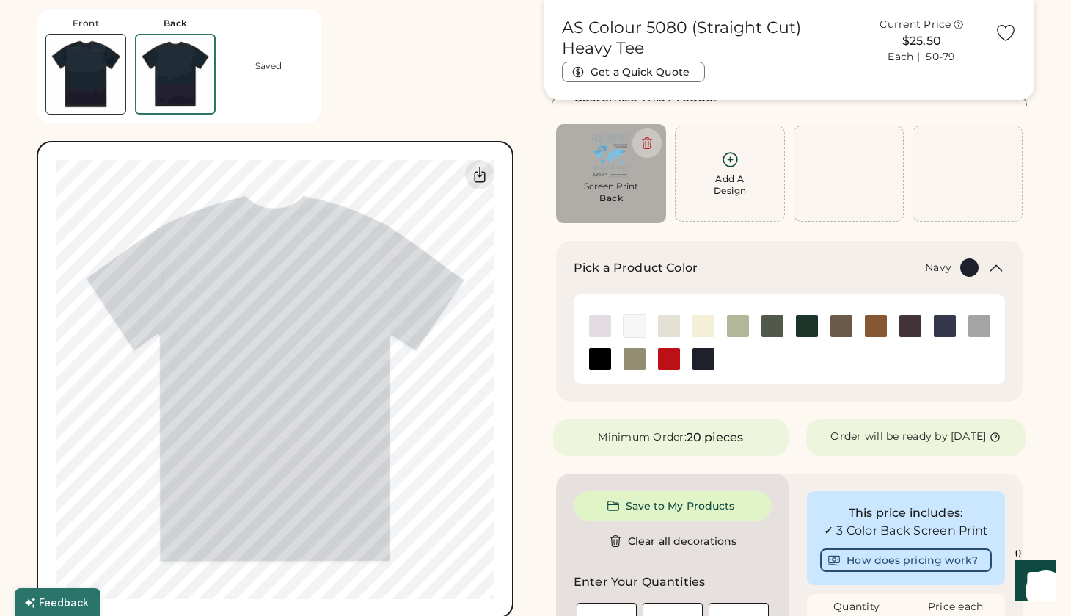
click at [600, 192] on div "Screen Print" at bounding box center [612, 187] width 90 height 12
type input "*****"
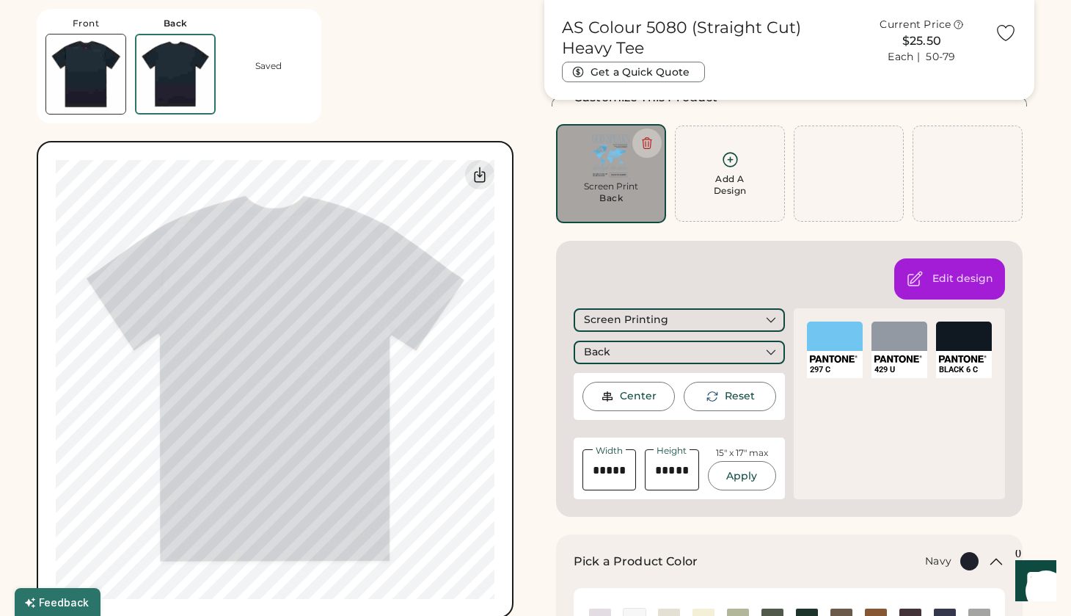
click at [977, 338] on div "SELECT A COLOR" at bounding box center [964, 335] width 56 height 29
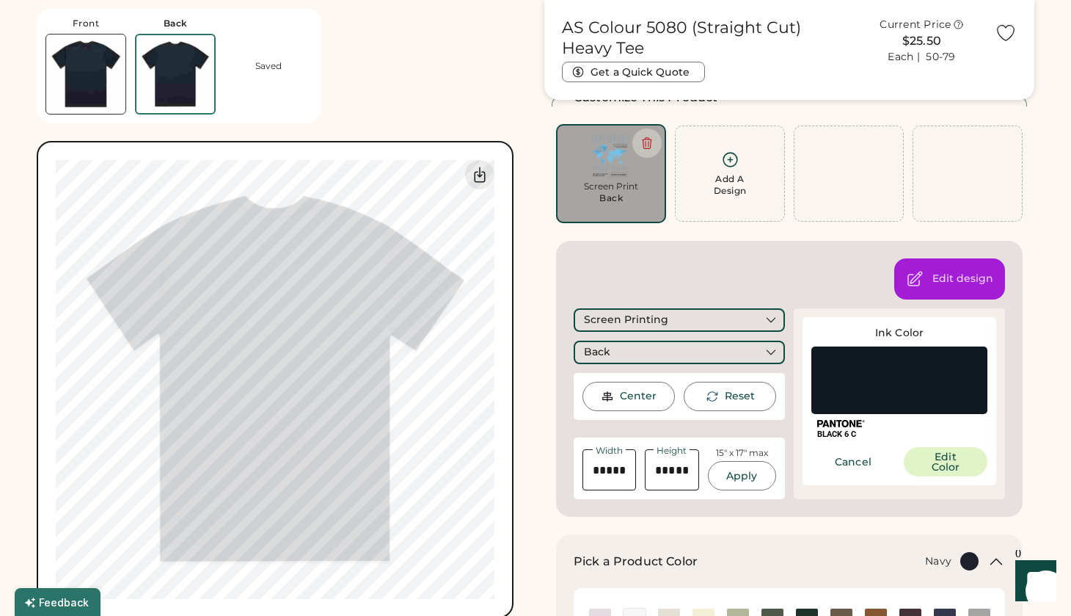
click at [932, 464] on button "Edit Color" at bounding box center [946, 461] width 84 height 29
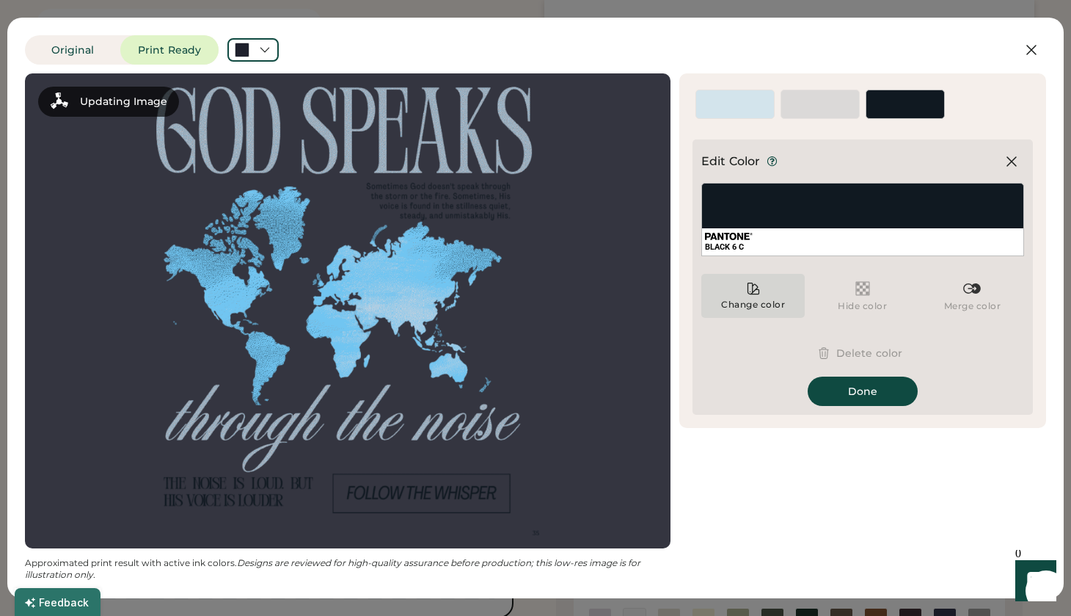
click at [774, 286] on div "Change color" at bounding box center [753, 296] width 103 height 44
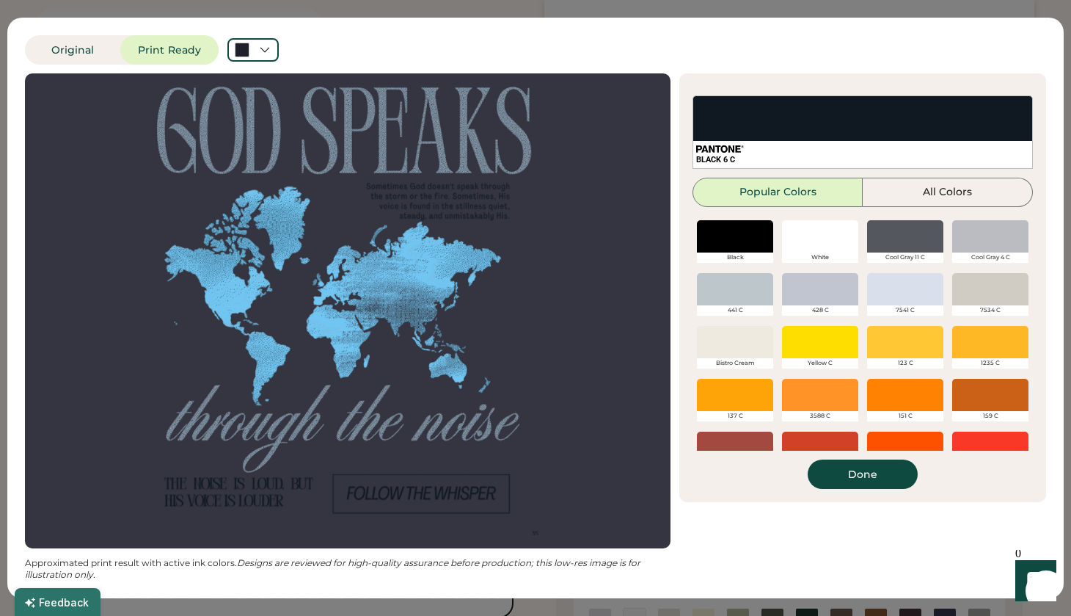
click at [828, 239] on div at bounding box center [820, 236] width 76 height 32
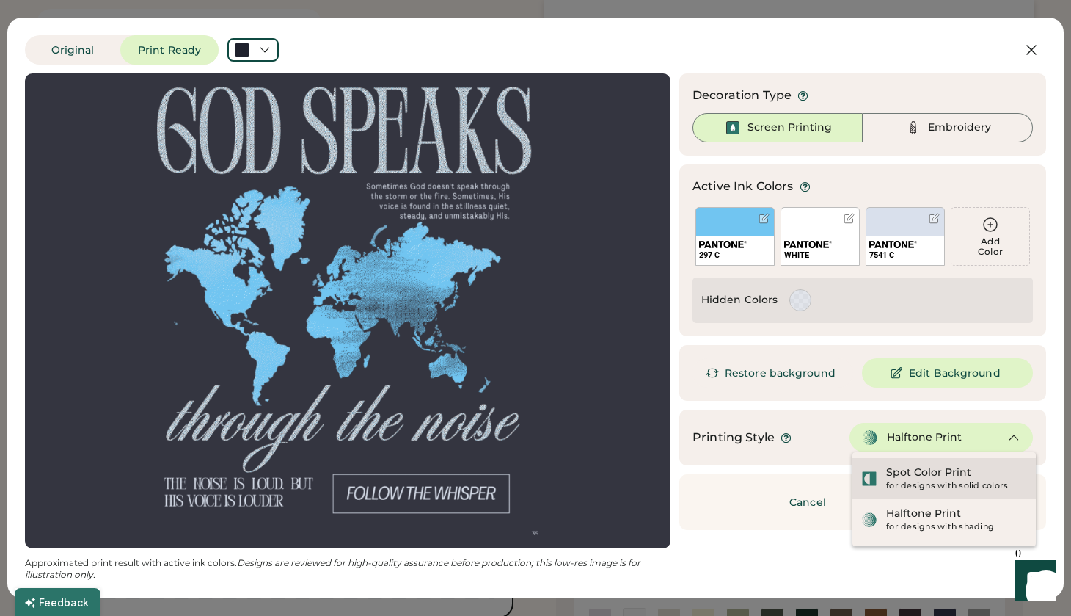
click at [905, 477] on div "Spot Color Print" at bounding box center [928, 472] width 85 height 15
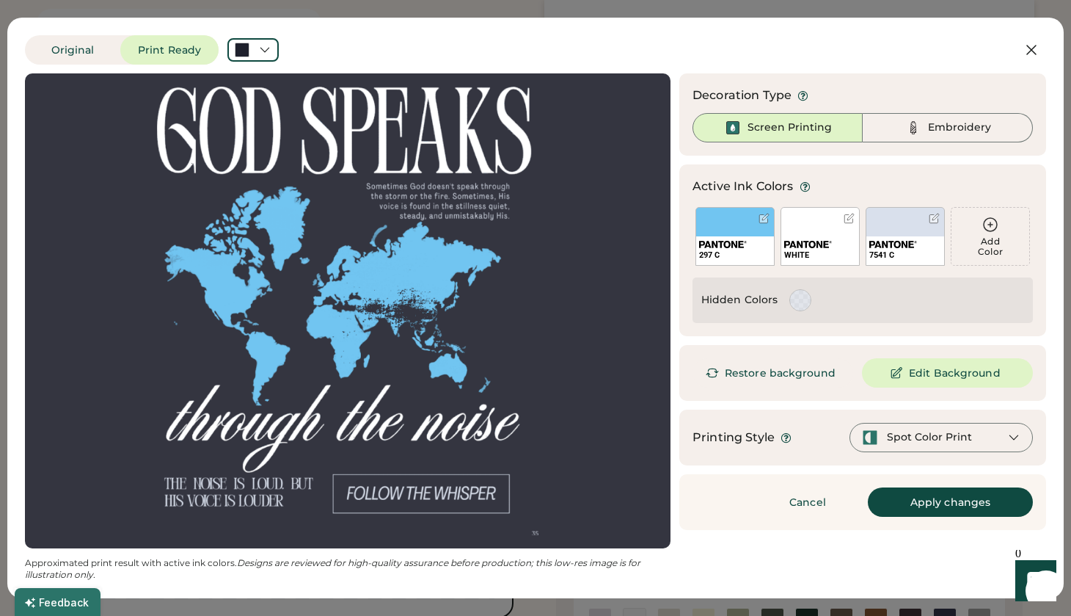
click at [918, 502] on button "Apply changes" at bounding box center [950, 501] width 165 height 29
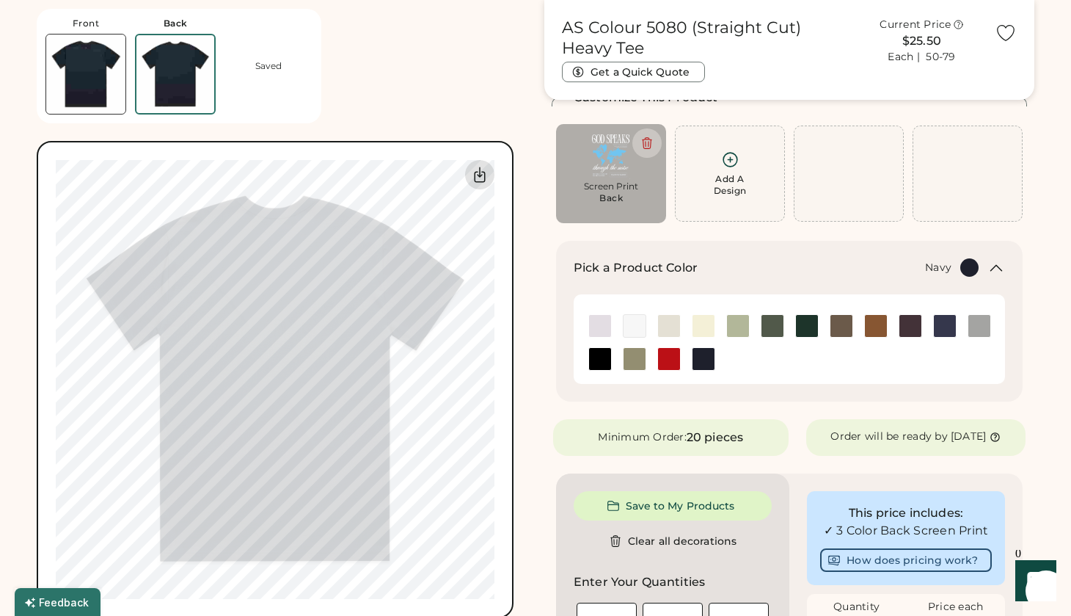
click at [479, 182] on icon at bounding box center [480, 175] width 18 height 18
